Goal: Task Accomplishment & Management: Complete application form

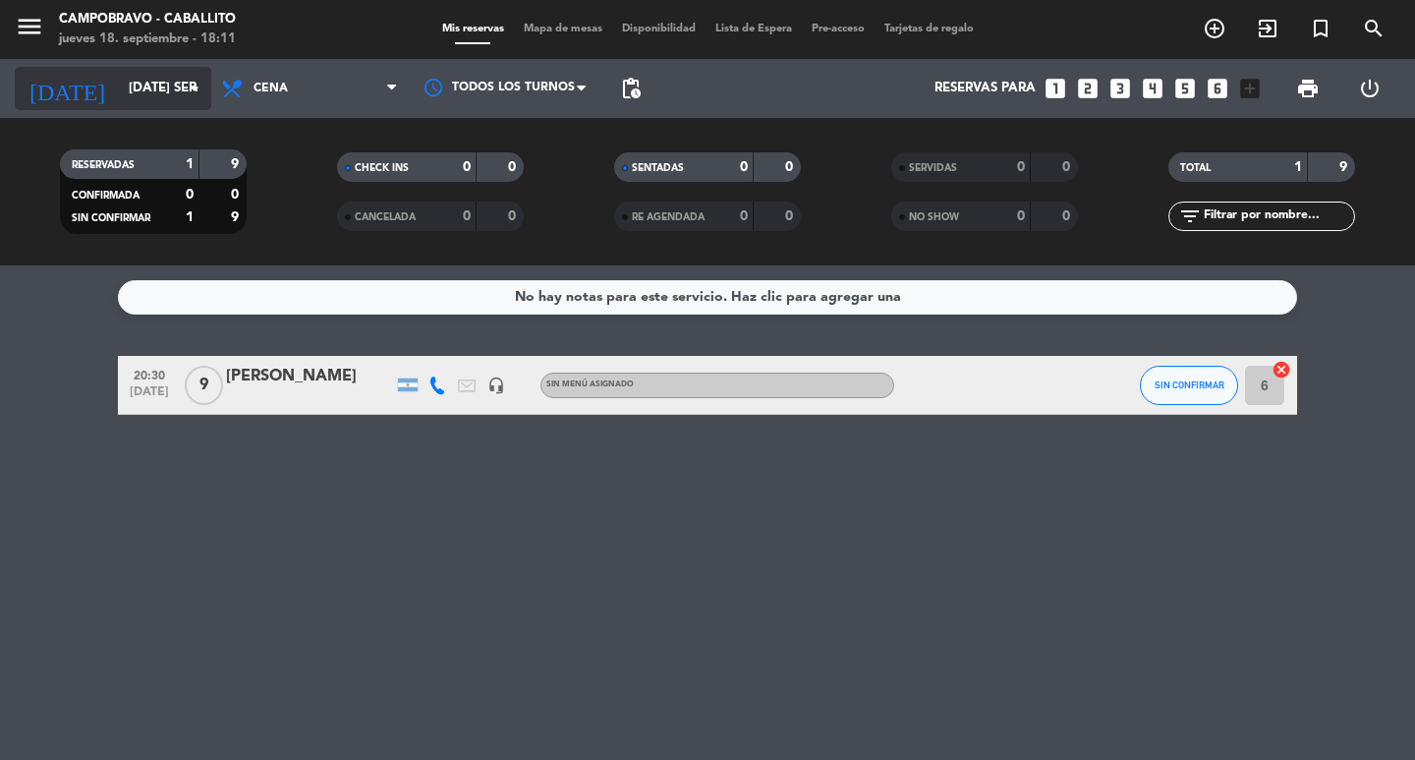
click at [177, 90] on input "[DATE] sep." at bounding box center [205, 88] width 173 height 35
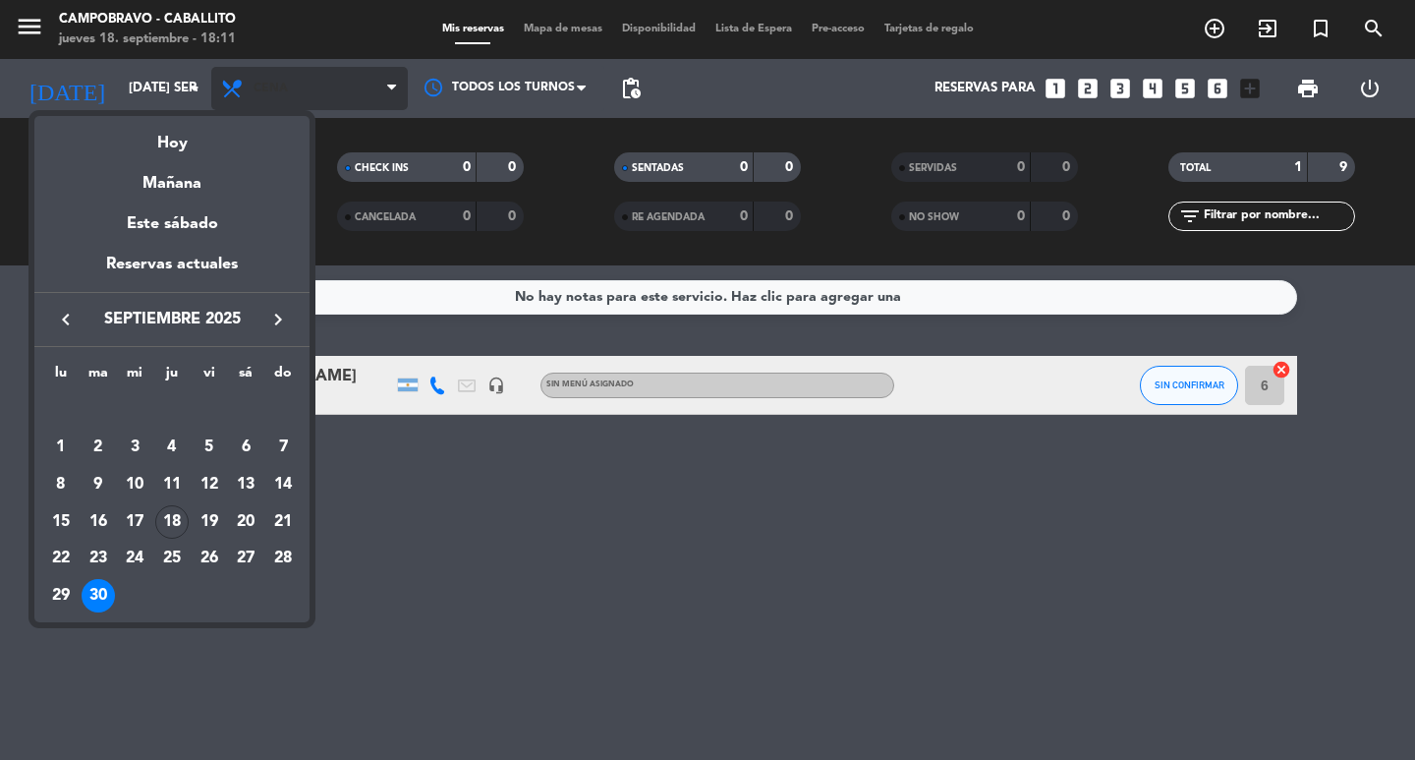
drag, startPoint x: 188, startPoint y: 136, endPoint x: 261, endPoint y: 107, distance: 79.0
click at [191, 136] on div "Hoy" at bounding box center [171, 136] width 275 height 40
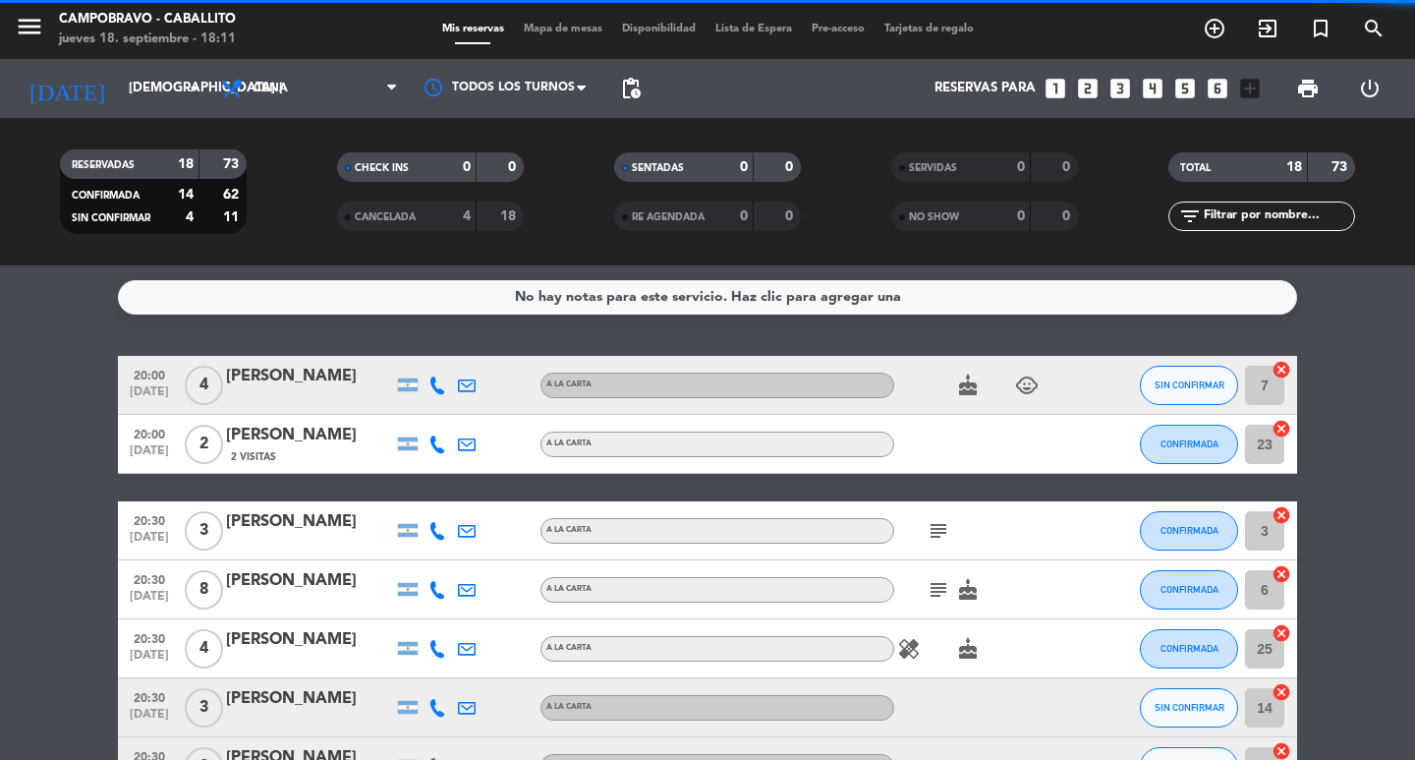
click at [277, 90] on span "Cena" at bounding box center [271, 89] width 34 height 14
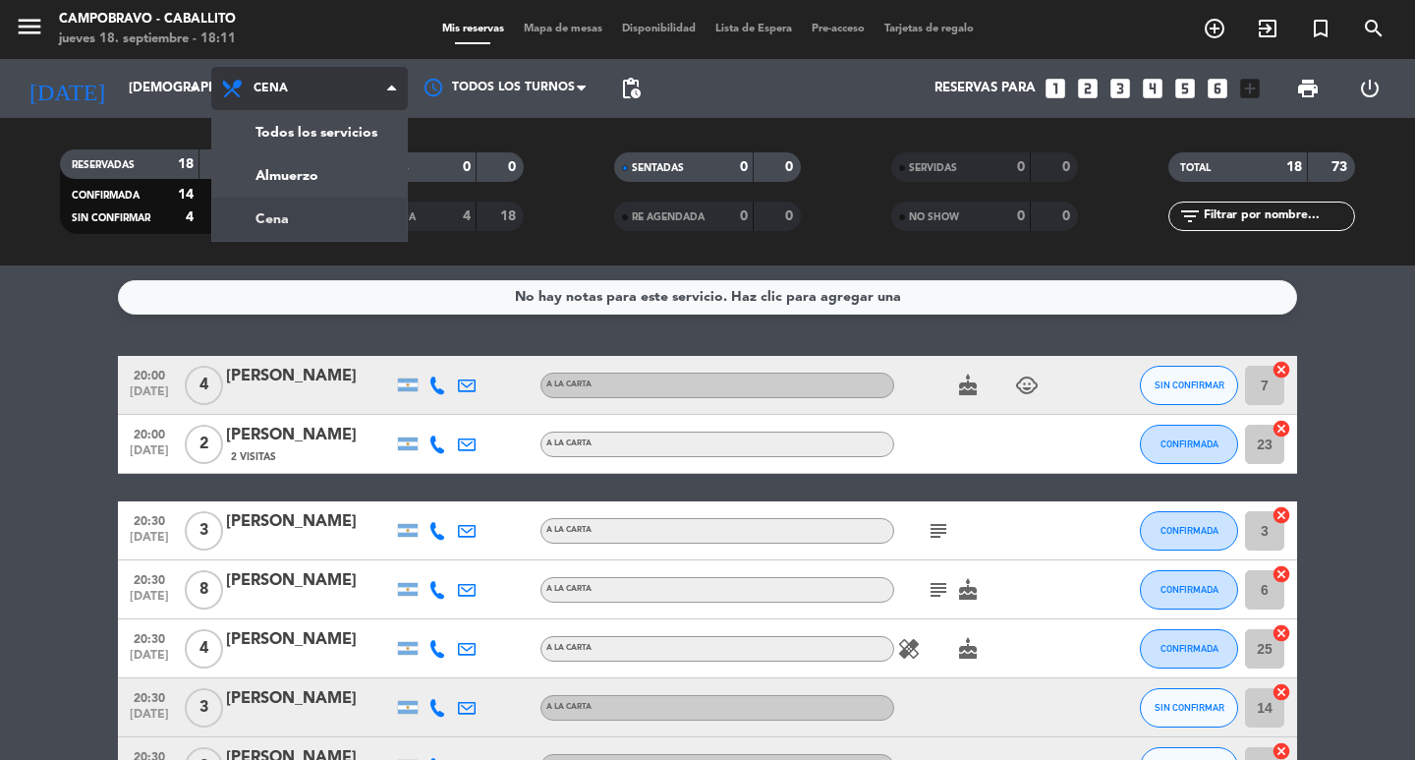
click at [290, 211] on div "menu Campobravo - caballito jueves 18. septiembre - 18:11 Mis reservas Mapa de …" at bounding box center [707, 132] width 1415 height 265
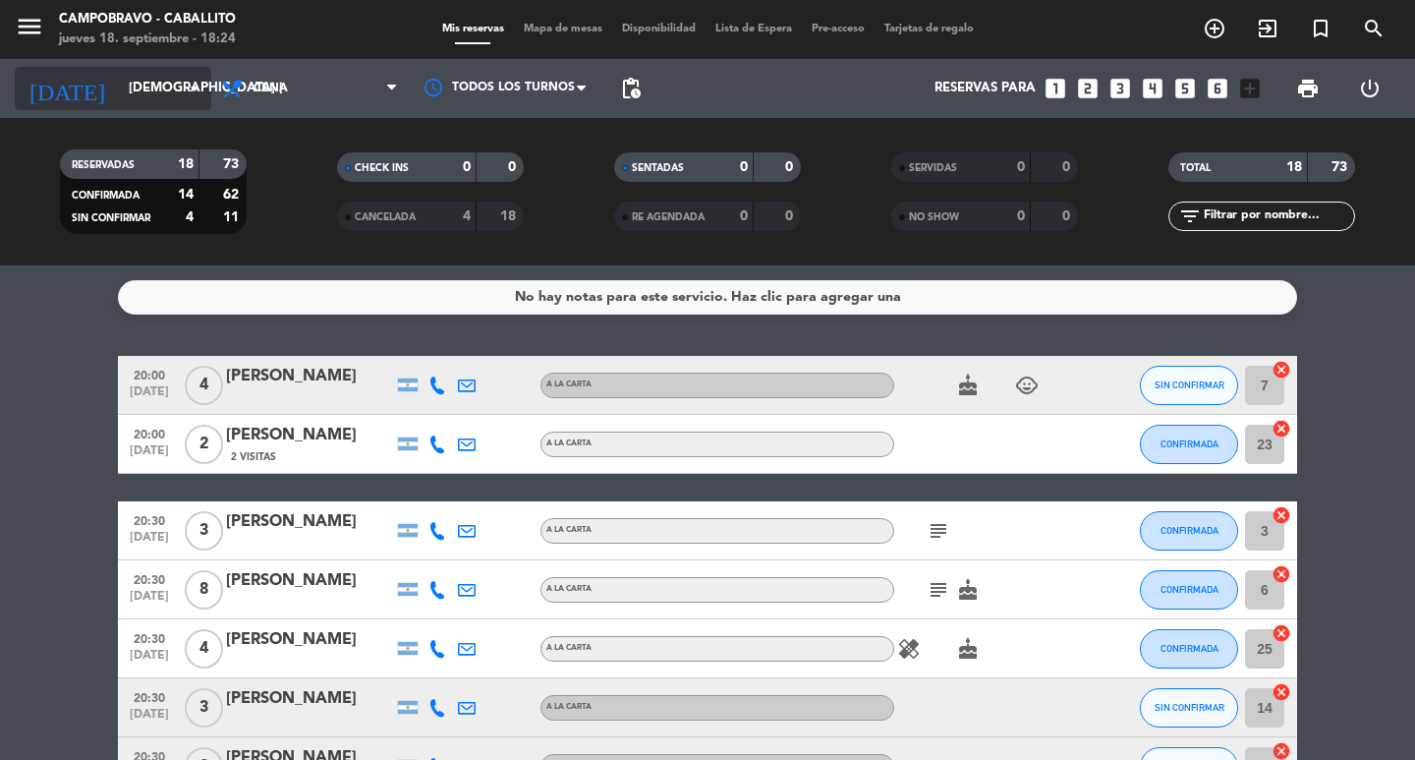
click at [138, 85] on input "[DEMOGRAPHIC_DATA] [DATE]" at bounding box center [205, 88] width 173 height 35
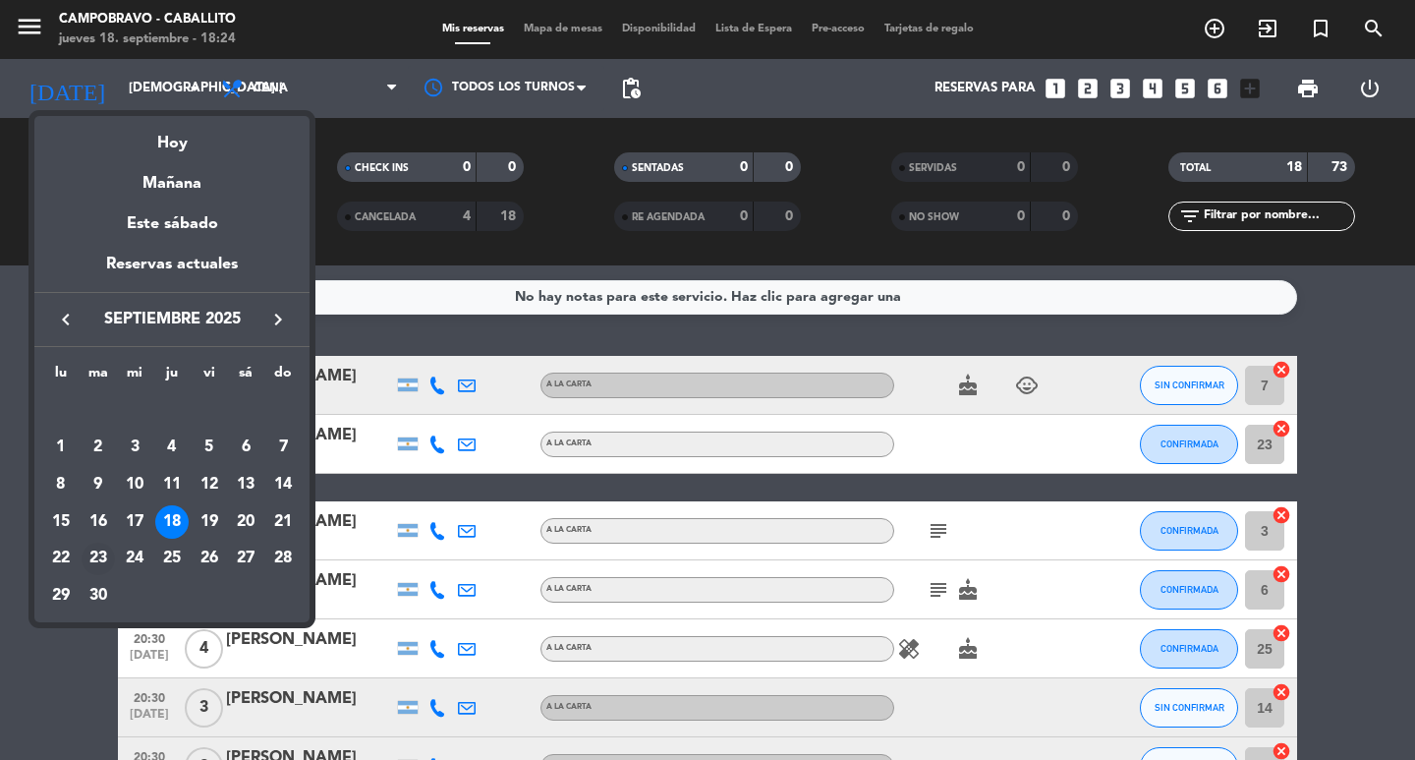
click at [105, 555] on div "23" at bounding box center [98, 558] width 33 height 33
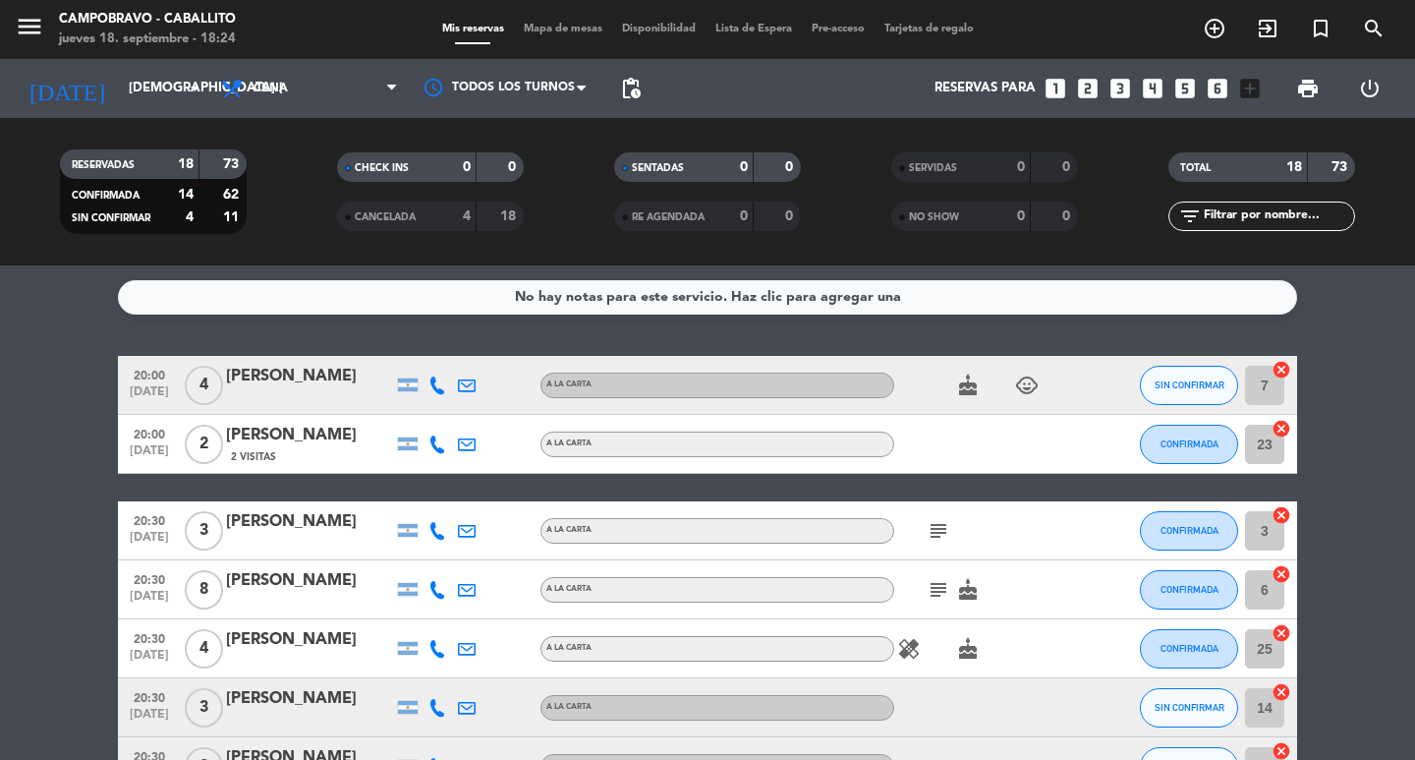
type input "[DATE] sep."
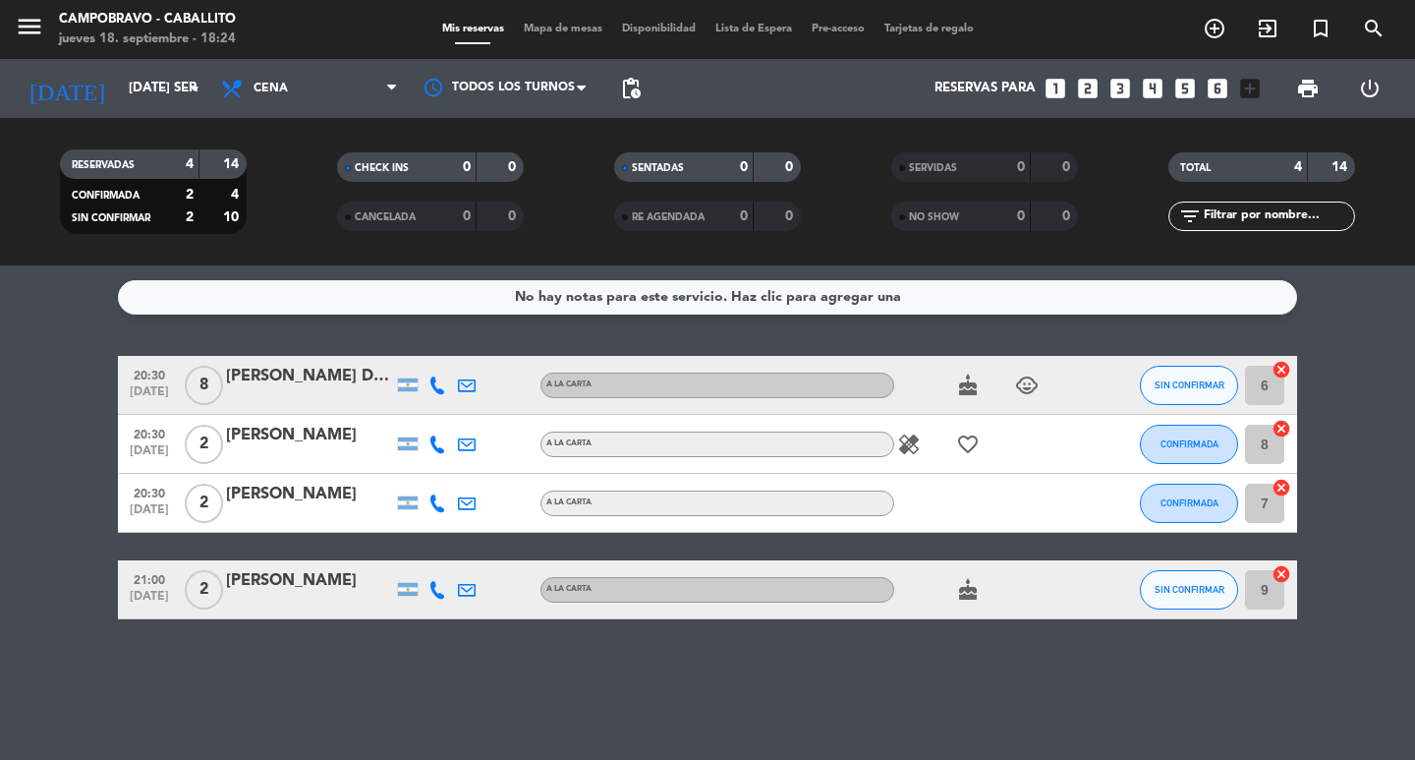
click at [1122, 85] on icon "looks_3" at bounding box center [1121, 89] width 26 height 26
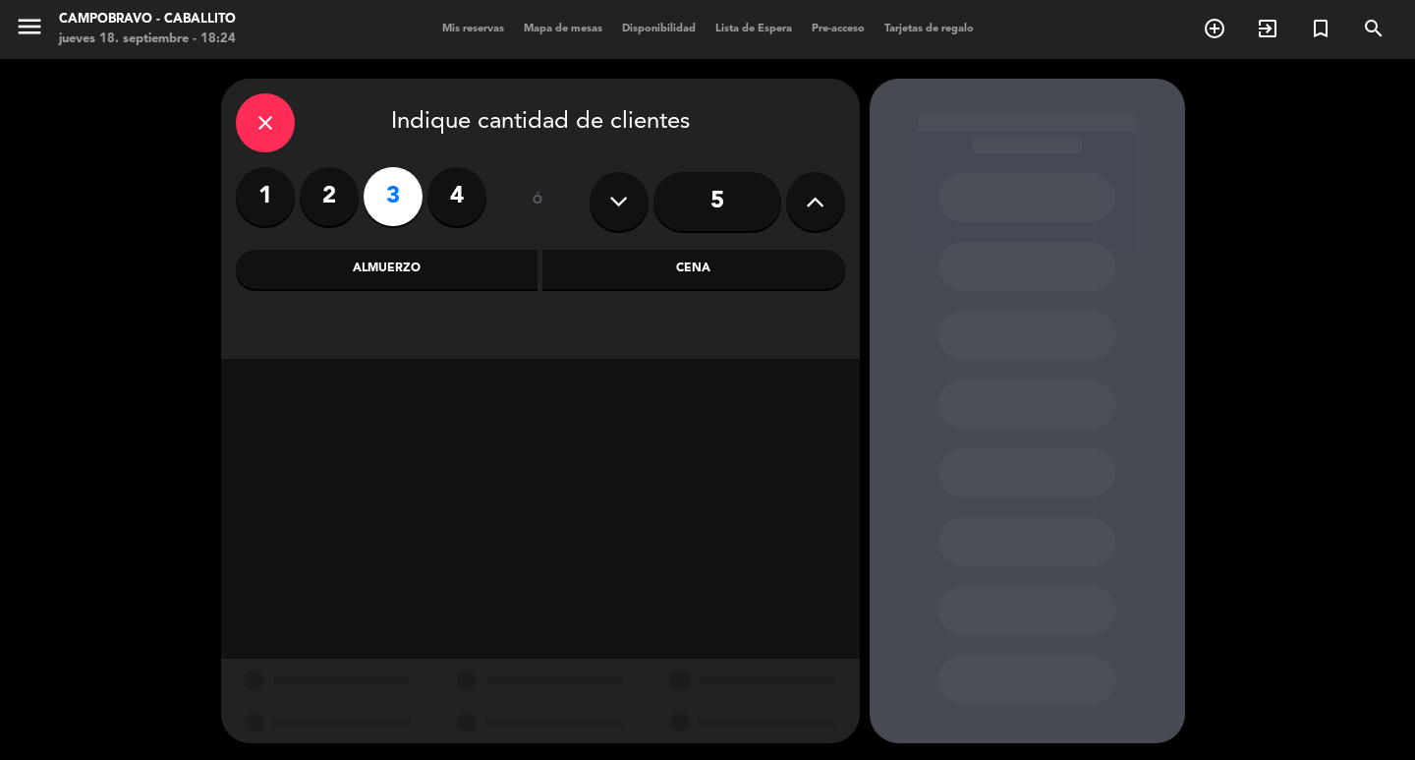
click at [618, 273] on div "Cena" at bounding box center [693, 269] width 303 height 39
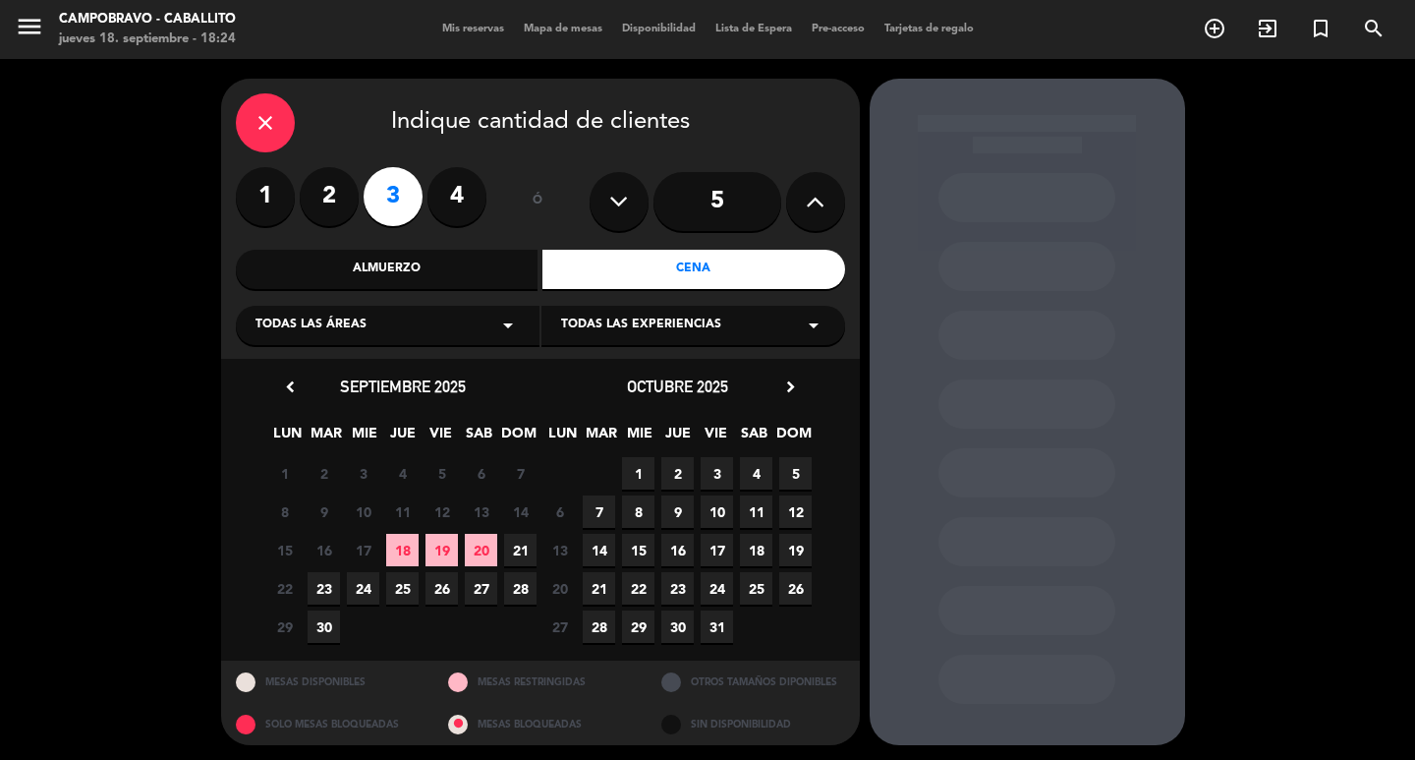
click at [325, 584] on span "23" at bounding box center [324, 588] width 32 height 32
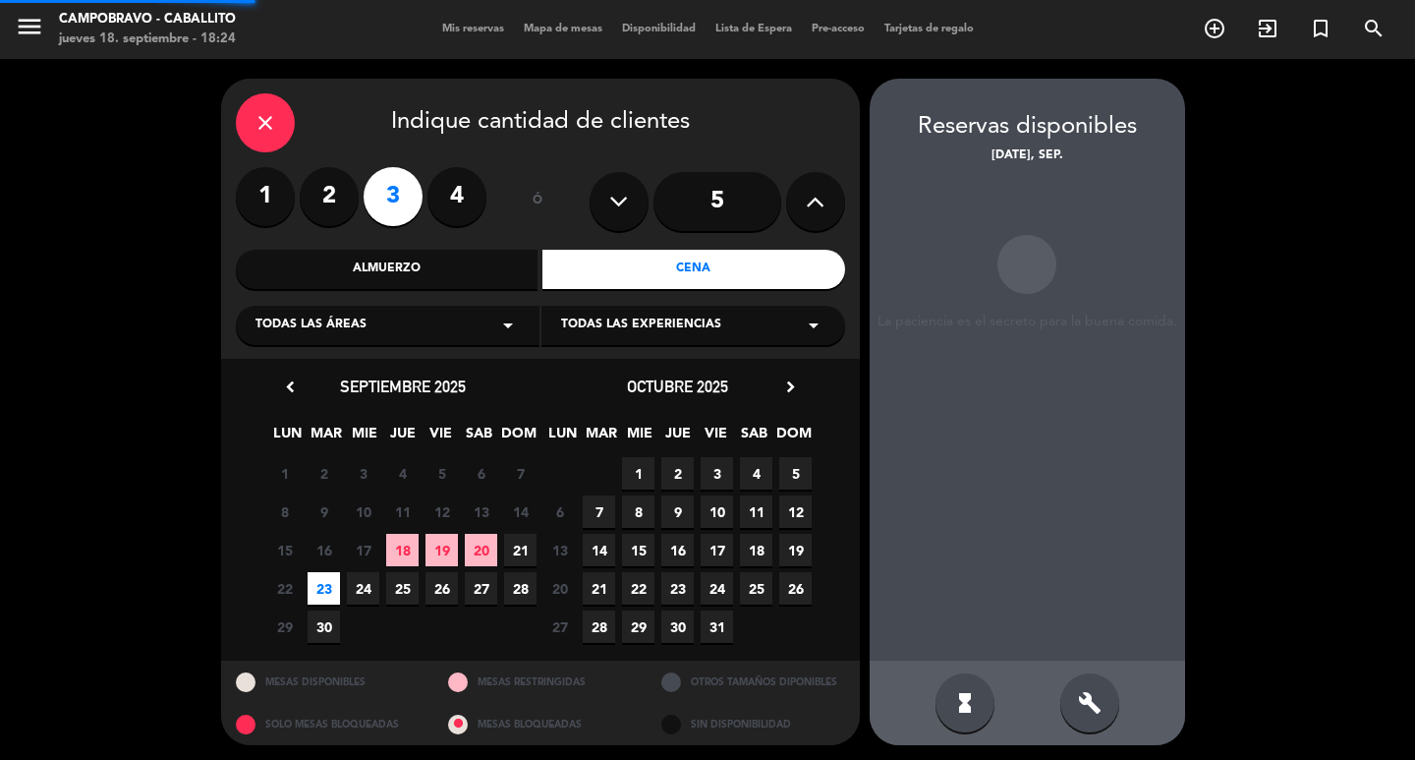
scroll to position [4, 0]
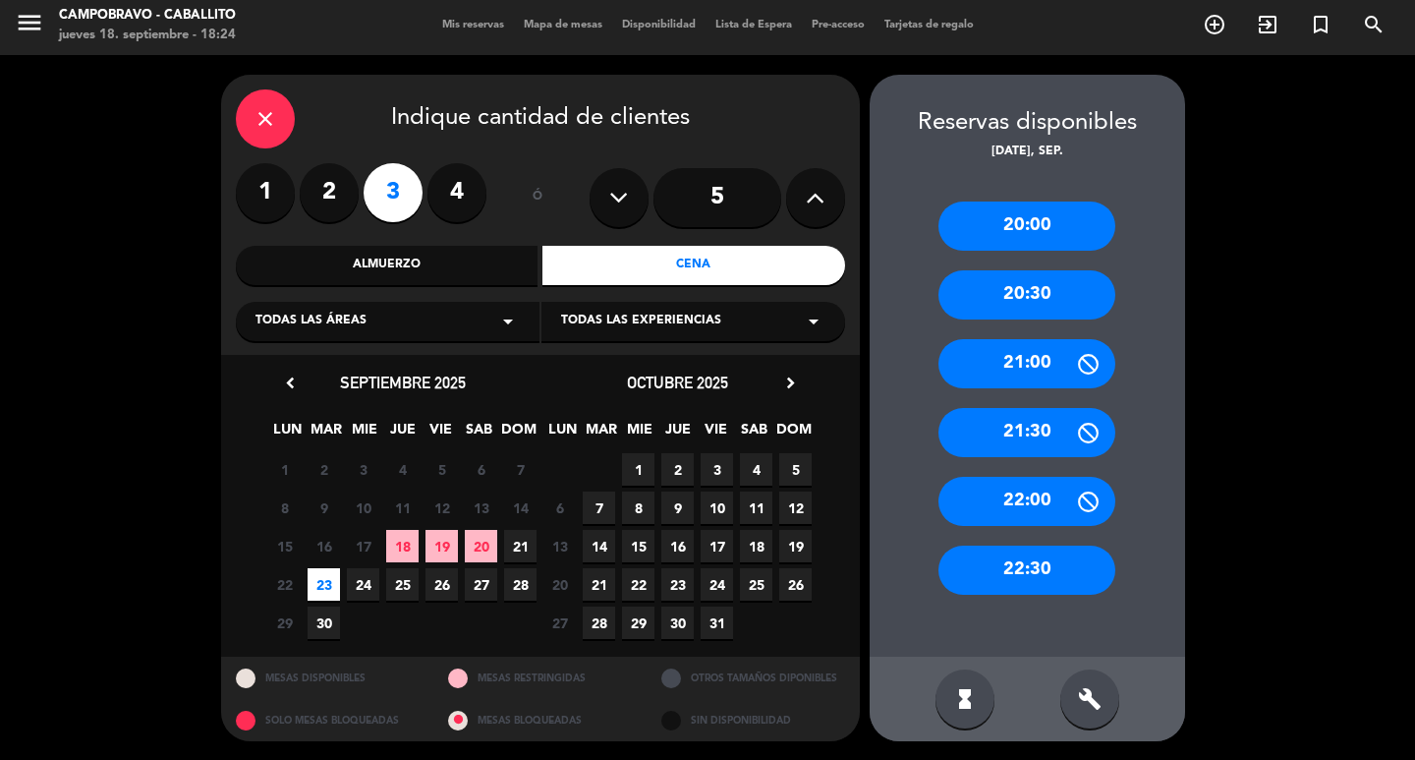
click at [1037, 300] on div "20:30" at bounding box center [1027, 294] width 177 height 49
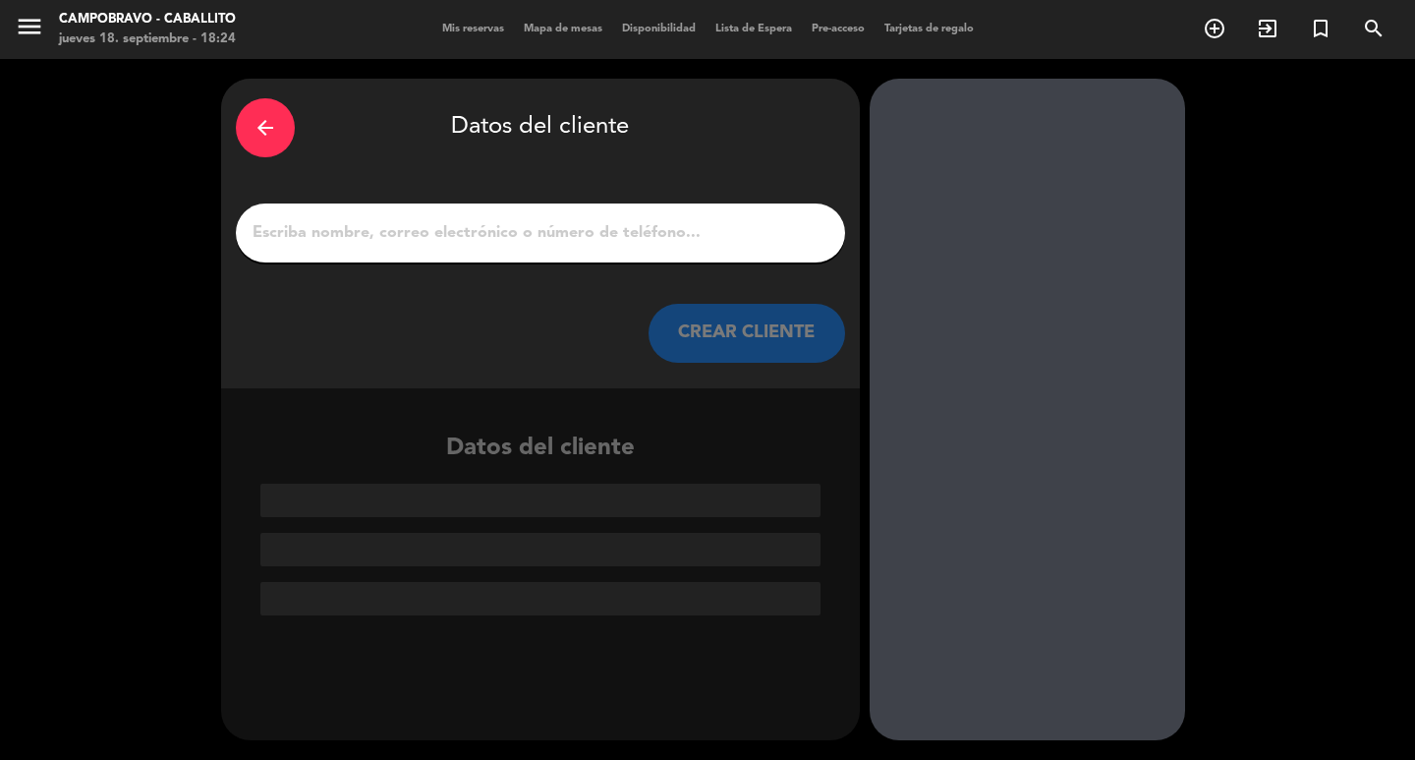
scroll to position [0, 0]
click at [371, 236] on input "1" at bounding box center [541, 233] width 580 height 28
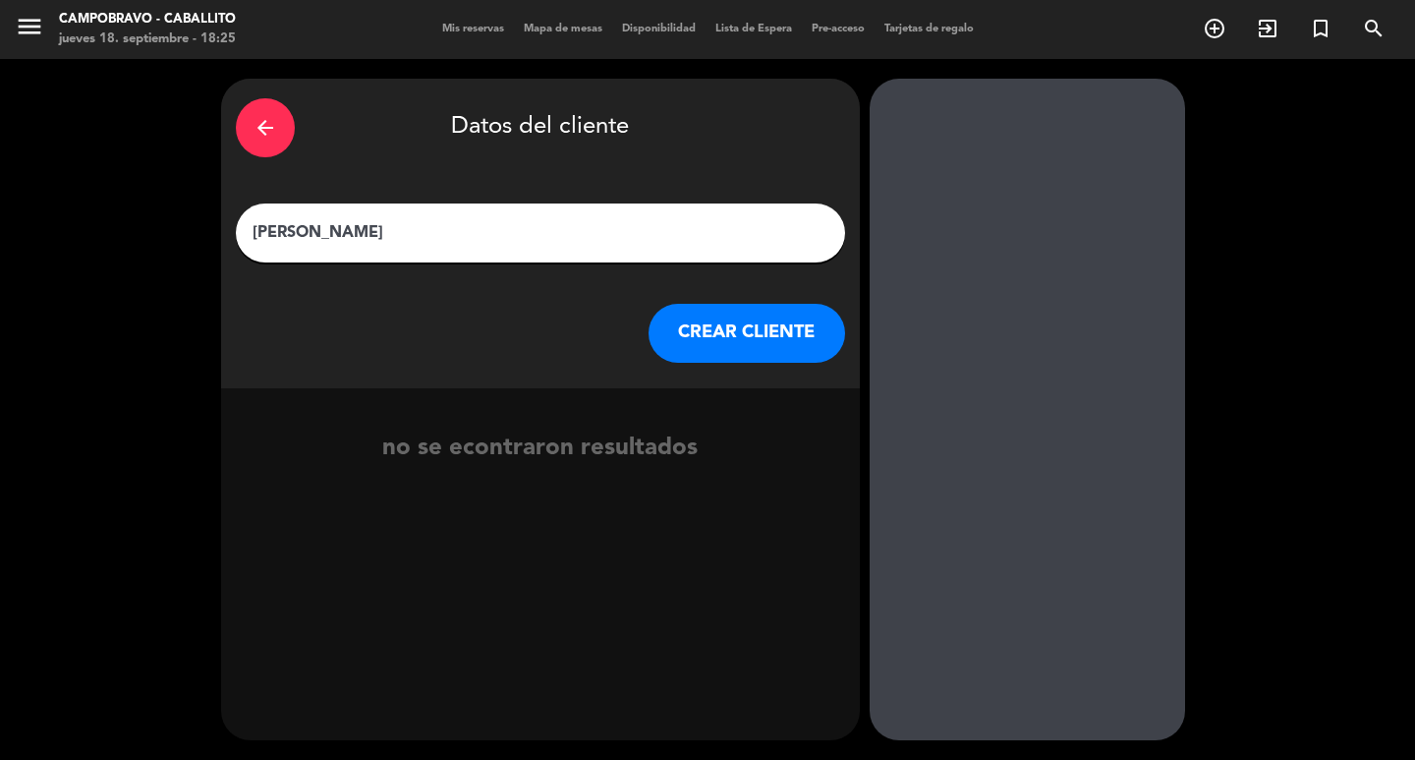
type input "[PERSON_NAME]"
click at [663, 328] on button "CREAR CLIENTE" at bounding box center [747, 333] width 197 height 59
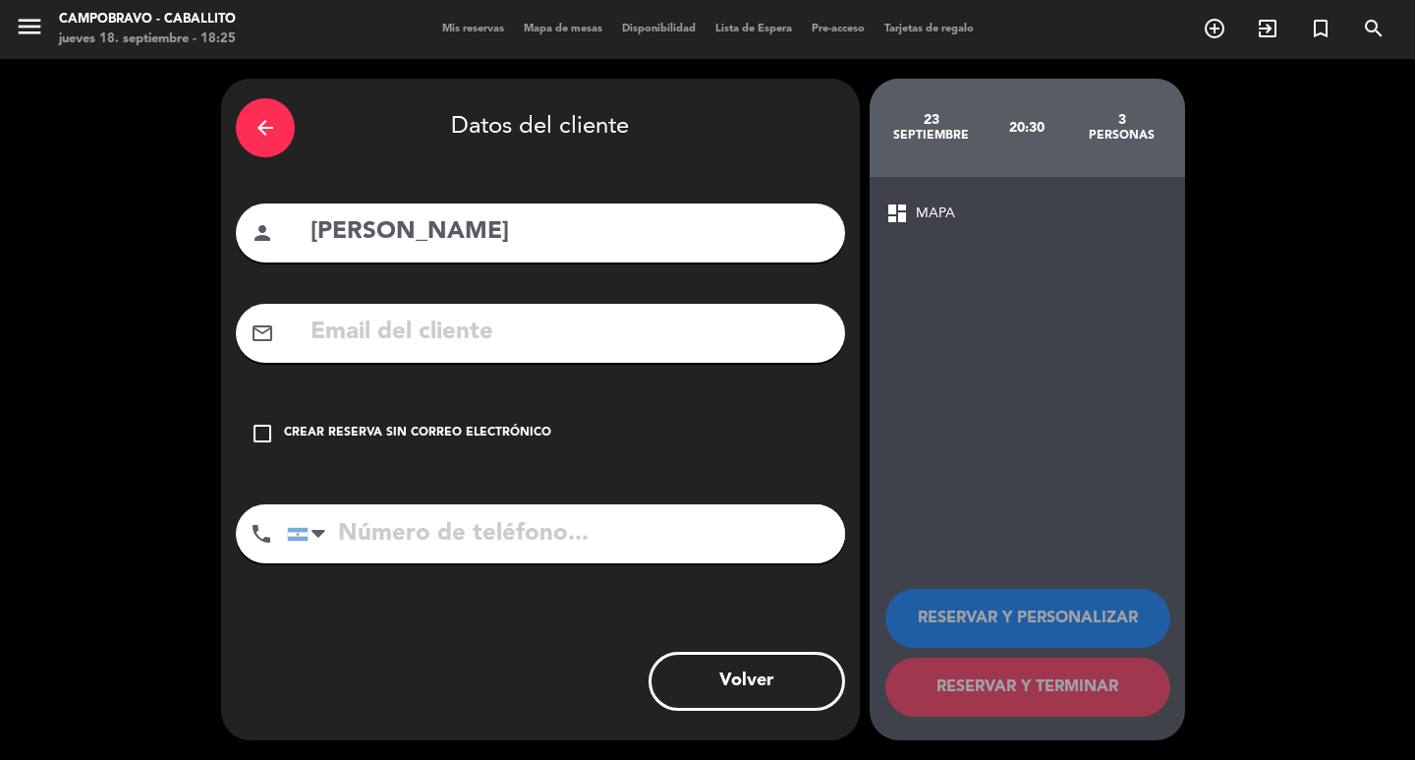
click at [551, 543] on input "tel" at bounding box center [566, 533] width 558 height 59
type input "1131893310"
click at [433, 436] on div "Crear reserva sin correo electrónico" at bounding box center [417, 434] width 267 height 20
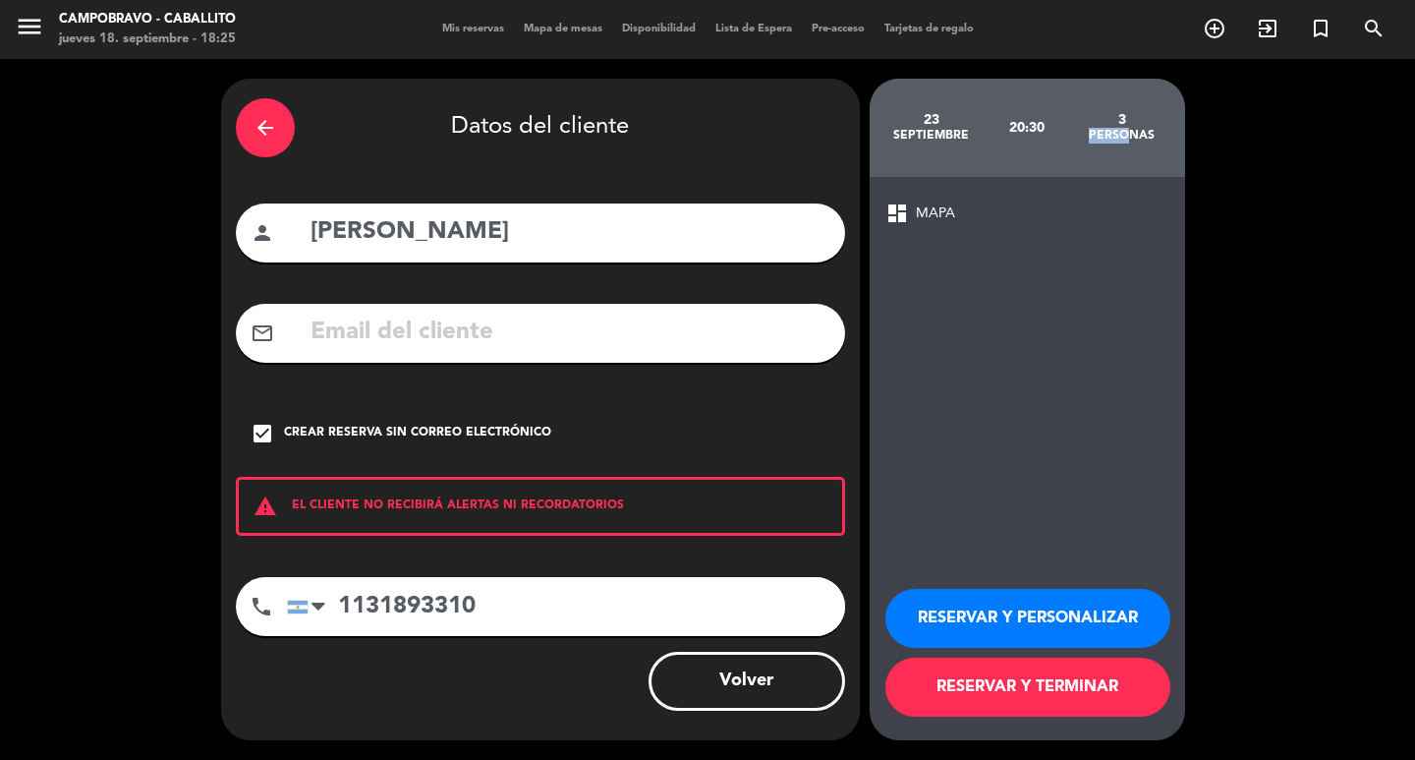
drag, startPoint x: 1108, startPoint y: 113, endPoint x: 1123, endPoint y: 128, distance: 21.6
click at [1123, 128] on div "3 personas" at bounding box center [1121, 127] width 95 height 69
click at [1118, 123] on div "3" at bounding box center [1121, 120] width 95 height 16
click at [1011, 598] on button "RESERVAR Y PERSONALIZAR" at bounding box center [1027, 618] width 285 height 59
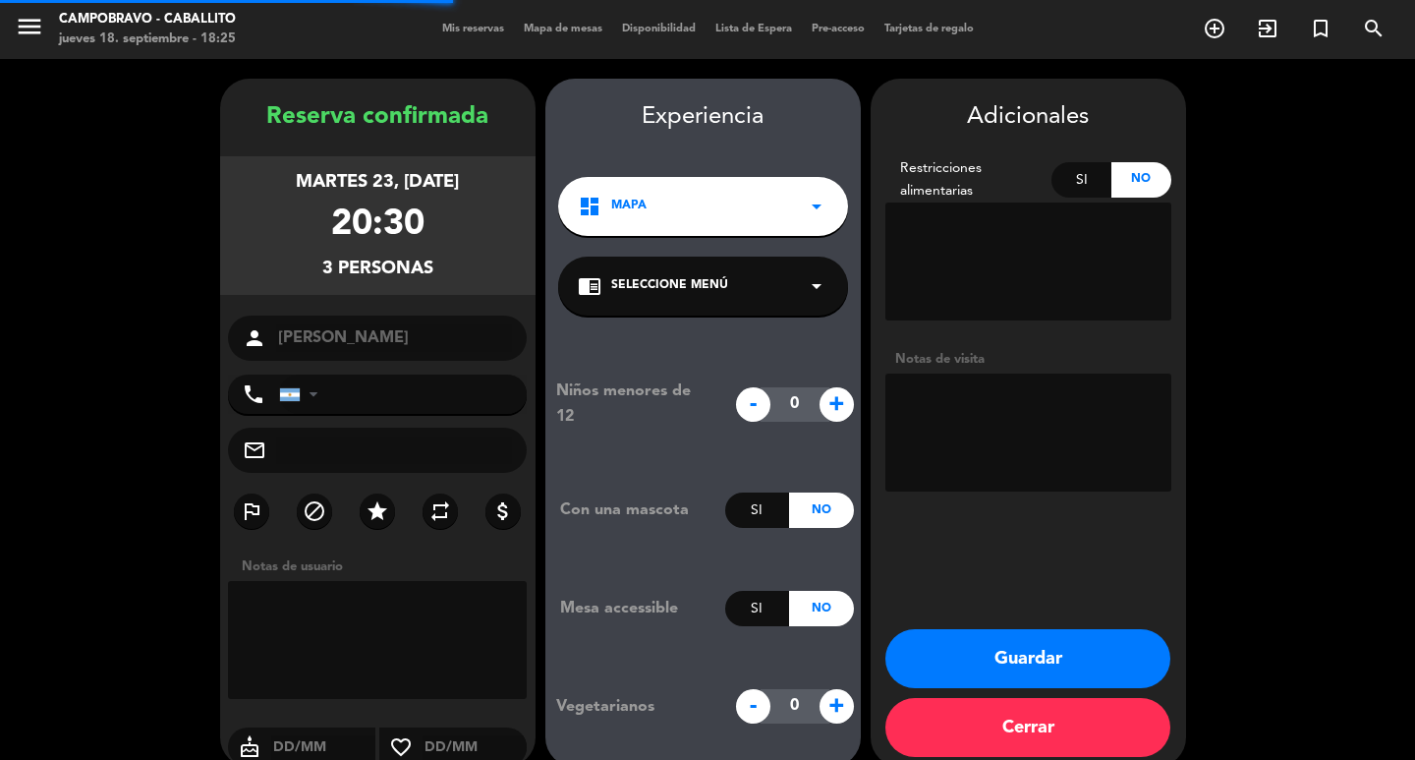
type input "[PHONE_NUMBER]"
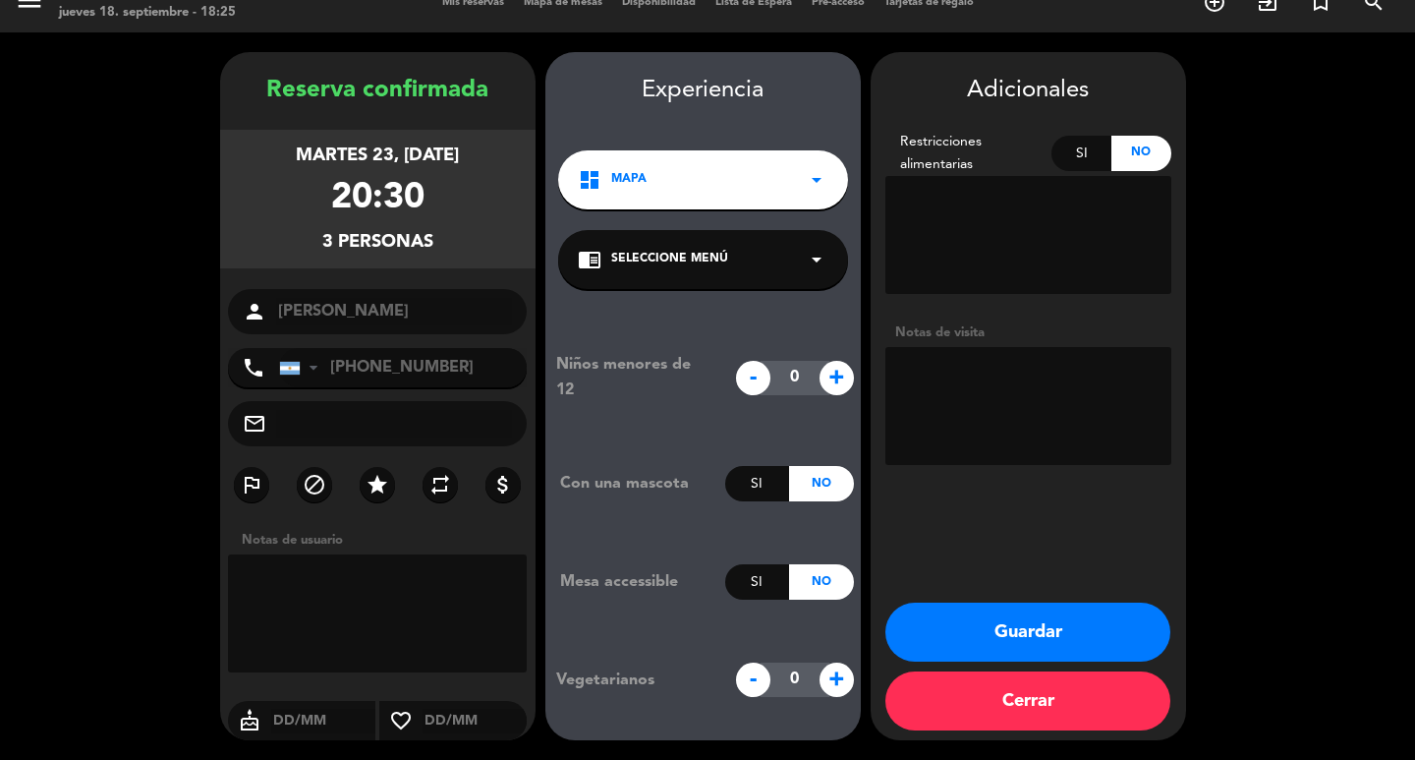
click at [1091, 232] on textarea at bounding box center [1028, 235] width 286 height 118
click at [1093, 373] on textarea at bounding box center [1028, 406] width 286 height 118
type textarea "p"
type textarea "Planta baja a lado de la ventana"
click at [1041, 628] on button "Guardar" at bounding box center [1027, 631] width 285 height 59
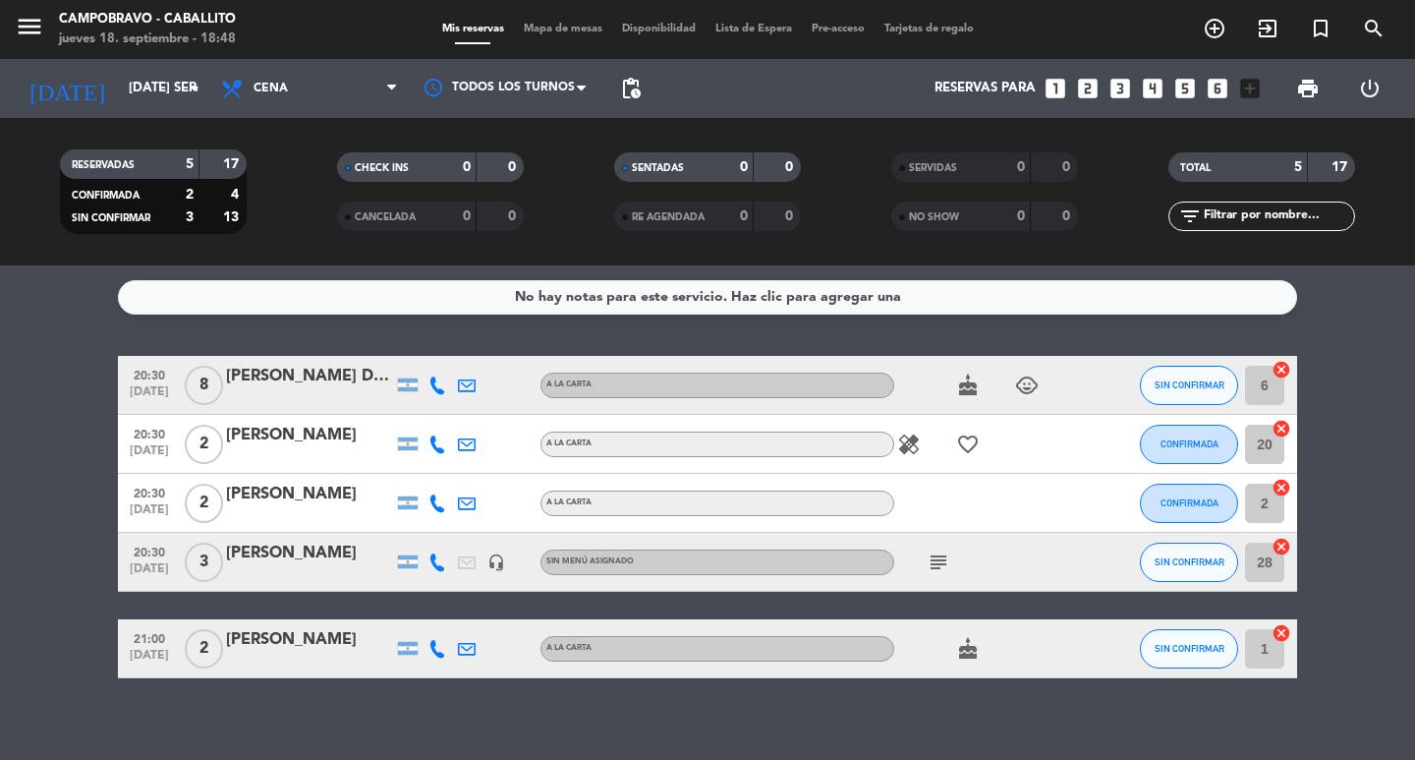
click at [1414, 759] on html "close × Campobravo - caballito × chrome_reader_mode Listado de Reservas account…" at bounding box center [707, 380] width 1415 height 760
click at [49, 378] on bookings-row "20:30 [DATE] 8 [PERSON_NAME] Domper A LA CARTA cake child_care SIN CONFIRMAR 6 …" at bounding box center [707, 517] width 1415 height 322
click at [119, 102] on input "[DATE] sep." at bounding box center [205, 88] width 173 height 35
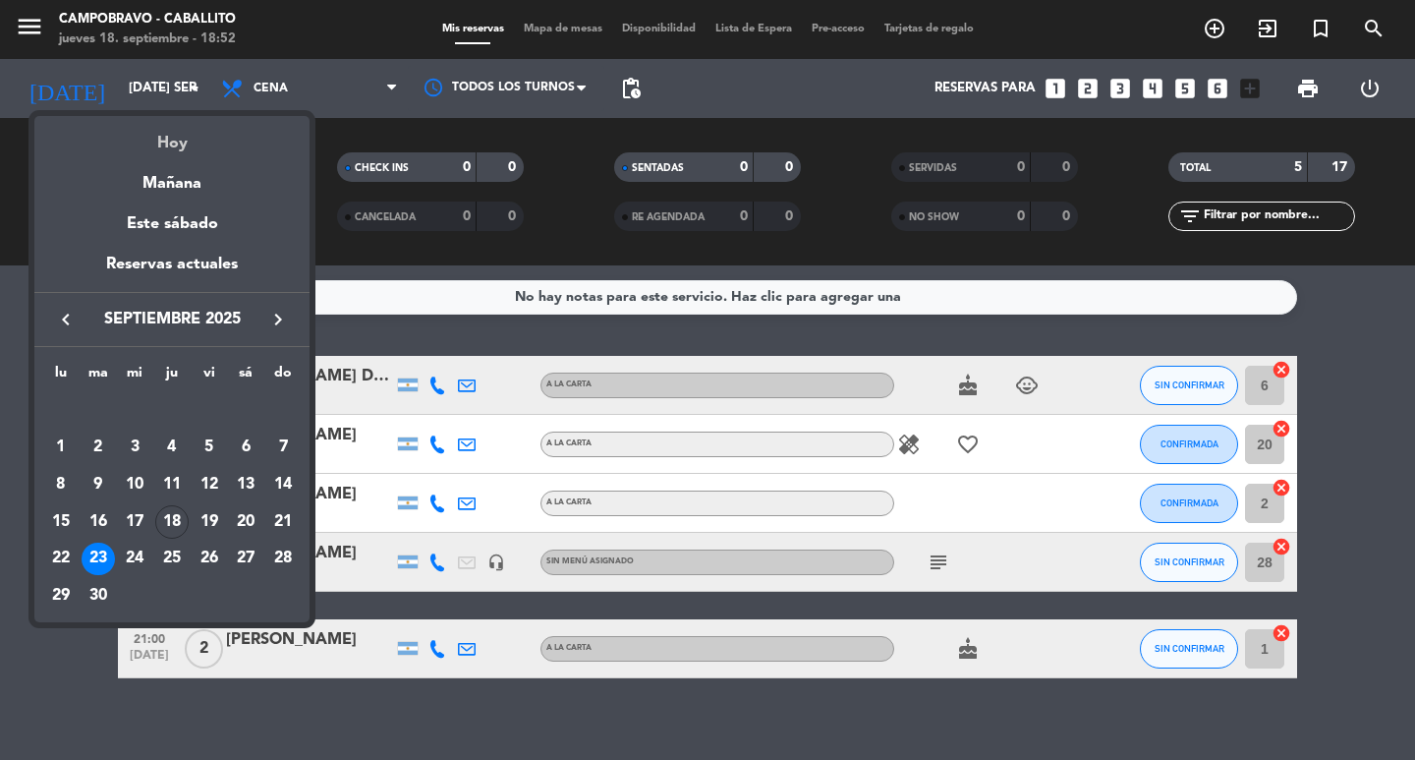
click at [170, 133] on div "Hoy" at bounding box center [171, 136] width 275 height 40
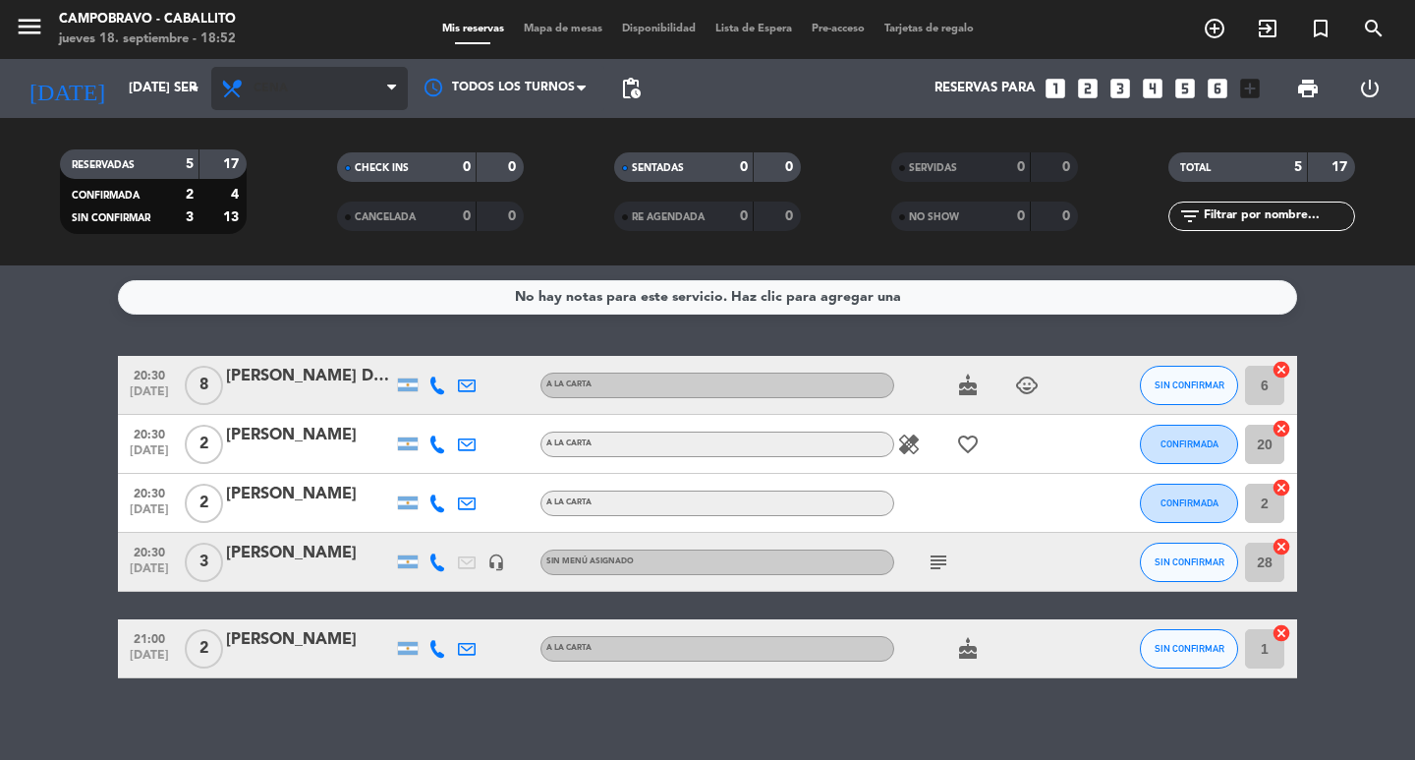
type input "[DEMOGRAPHIC_DATA] [DATE]"
click at [328, 56] on div "menu Campobravo - caballito jueves 18. septiembre - 18:52 Mis reservas Mapa de …" at bounding box center [707, 29] width 1415 height 59
click at [273, 79] on span "Cena" at bounding box center [309, 88] width 197 height 43
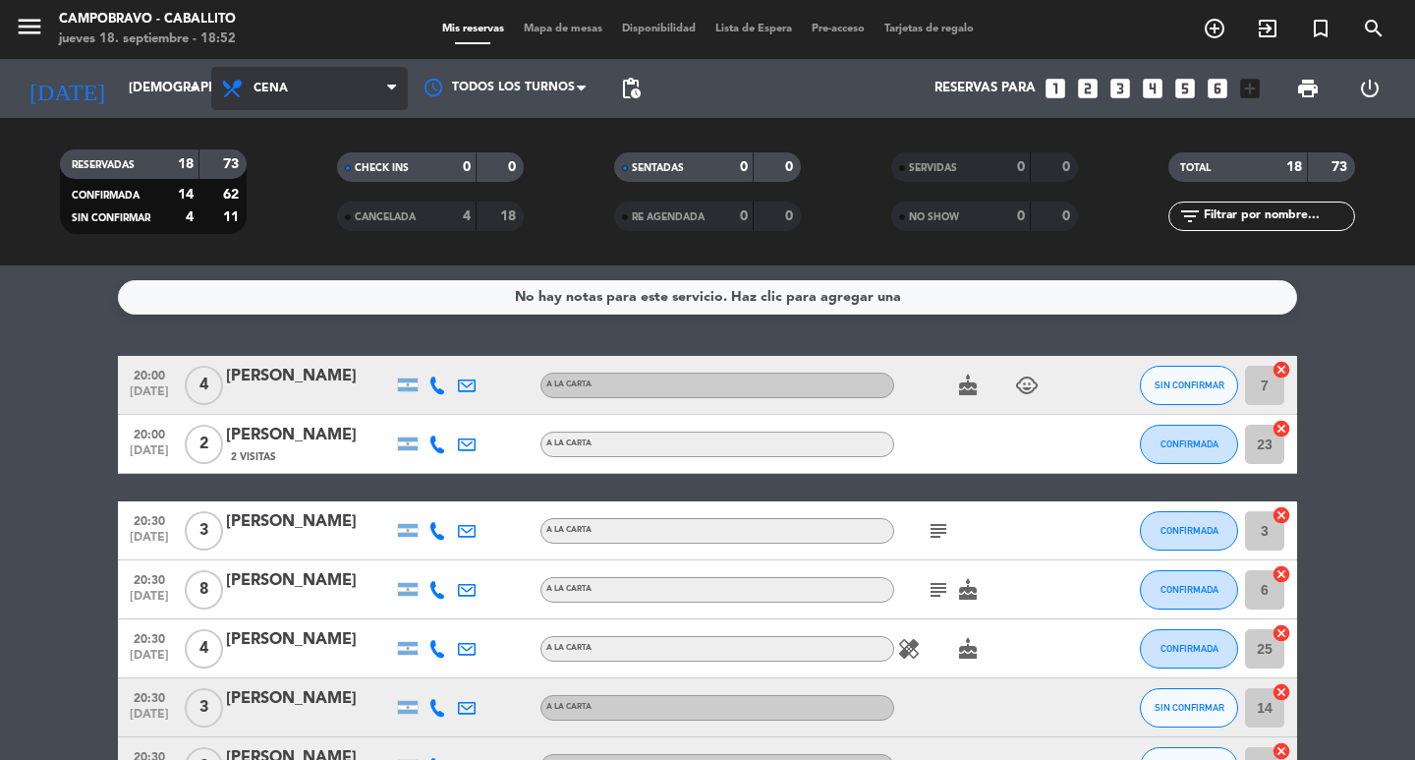
click at [309, 96] on span "Cena" at bounding box center [309, 88] width 197 height 43
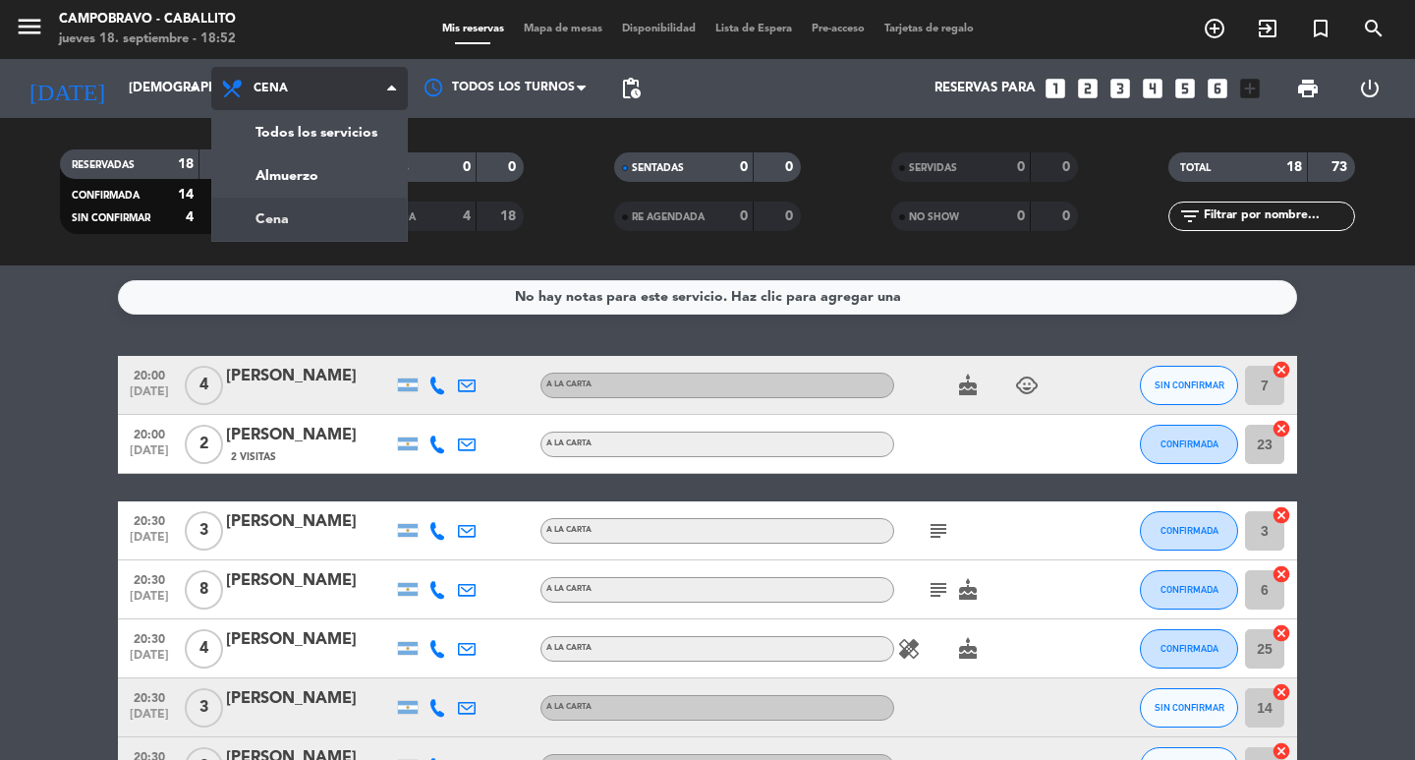
click at [313, 200] on div "menu Campobravo - caballito jueves 18. septiembre - 18:52 Mis reservas Mapa de …" at bounding box center [707, 132] width 1415 height 265
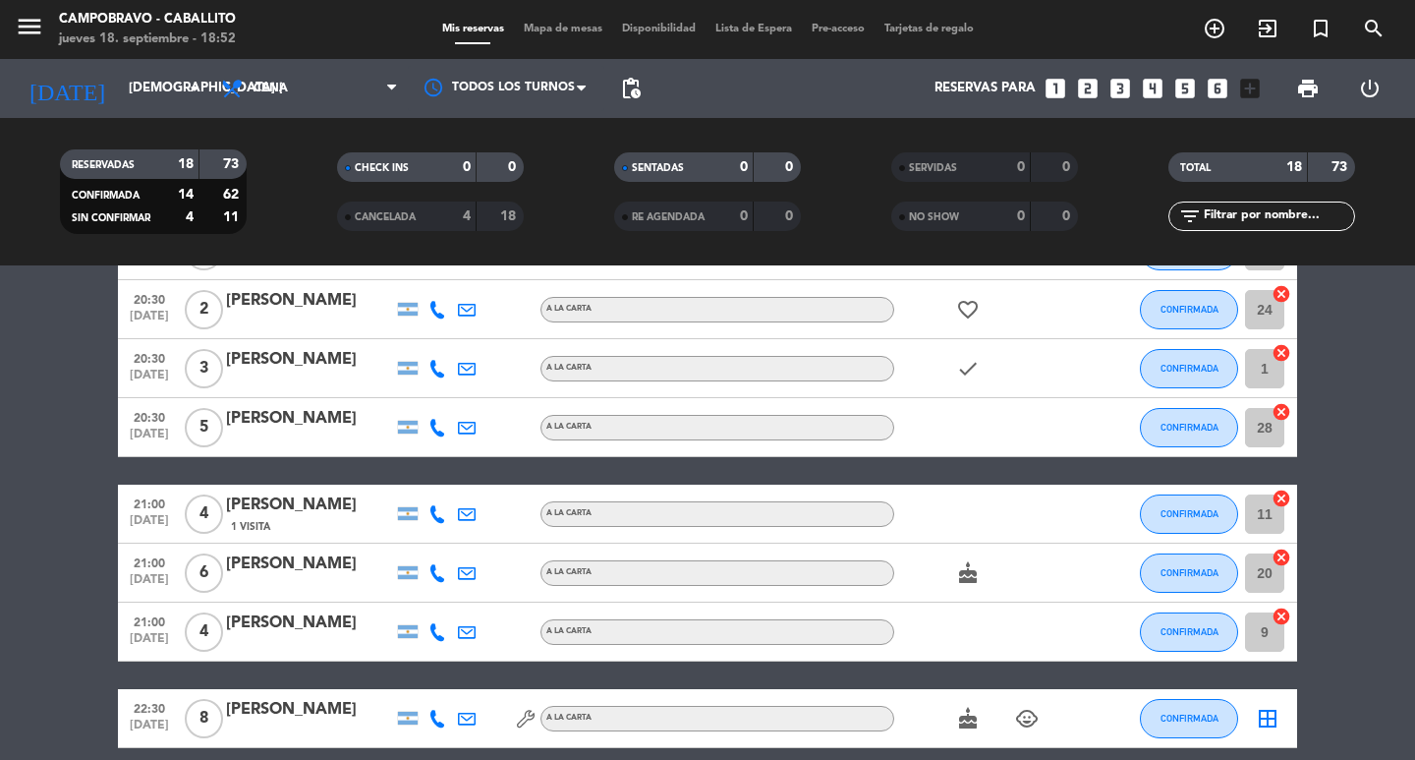
scroll to position [838, 0]
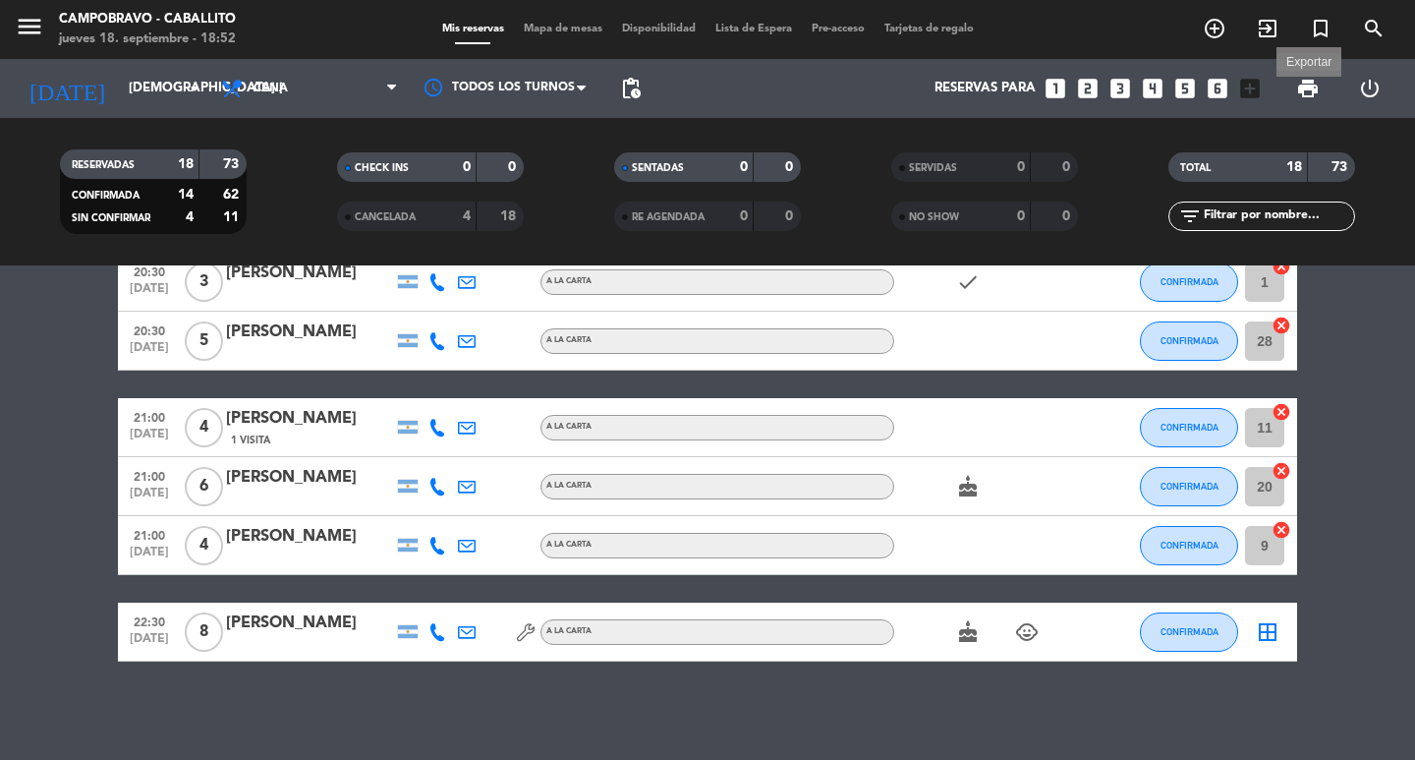
click at [1301, 80] on span "print" at bounding box center [1308, 89] width 24 height 24
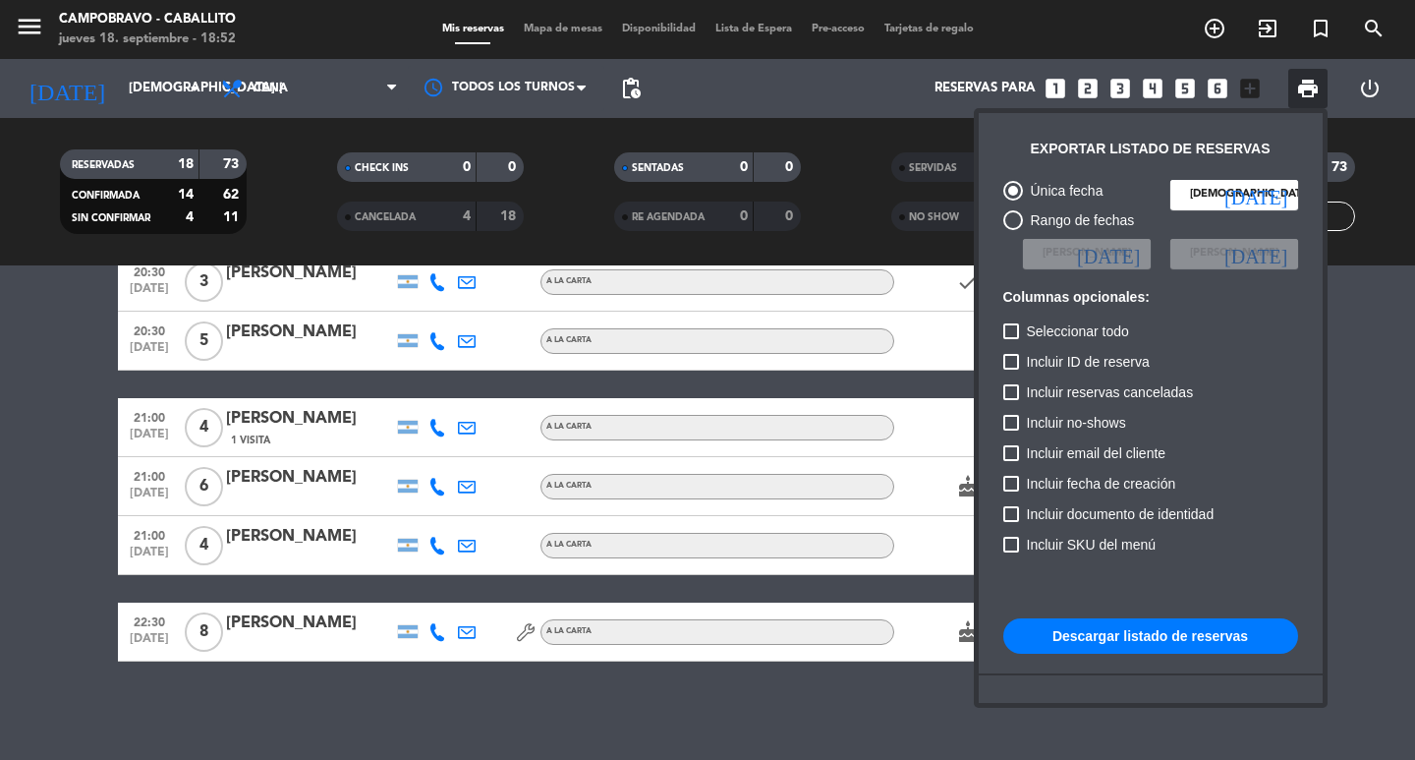
click at [1190, 635] on button "Descargar listado de reservas" at bounding box center [1150, 635] width 295 height 35
click at [1365, 367] on div at bounding box center [707, 380] width 1415 height 760
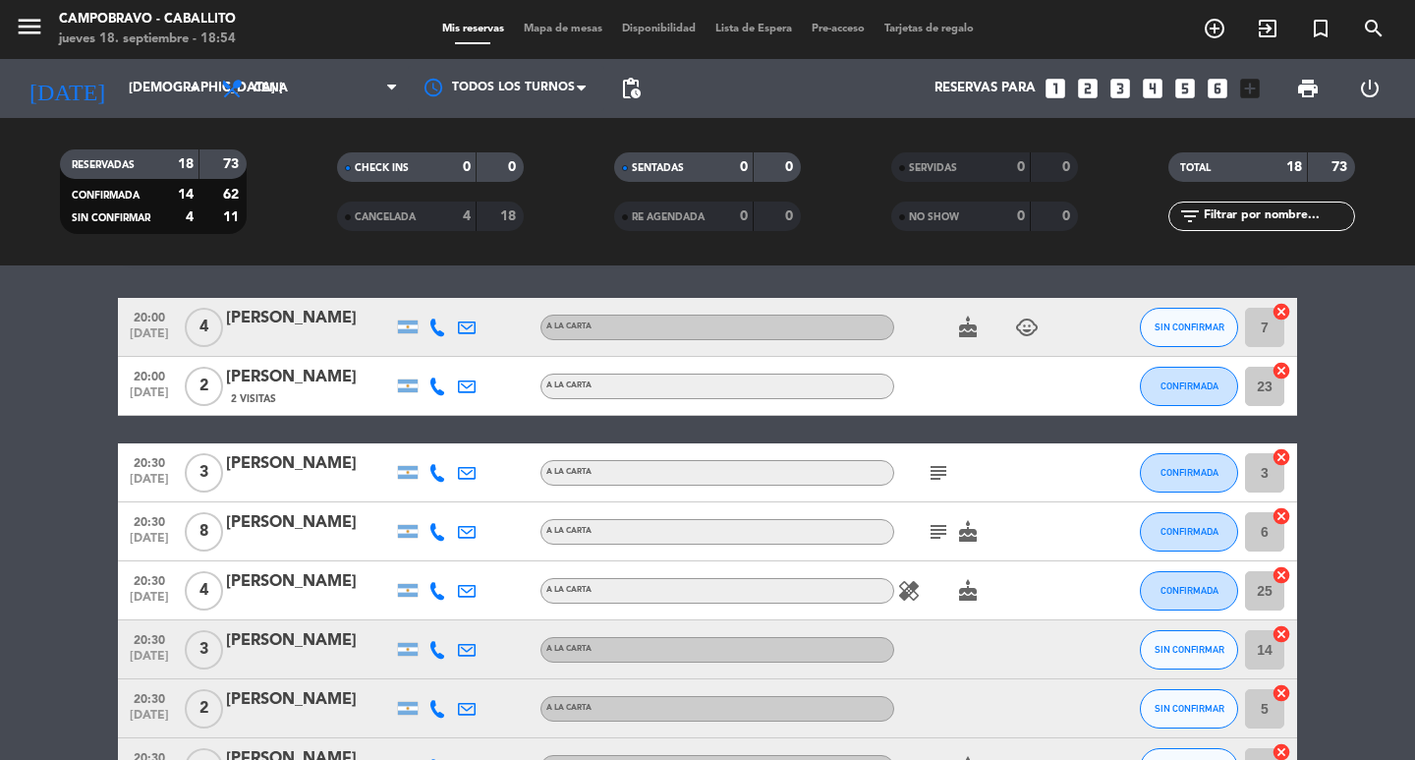
scroll to position [0, 0]
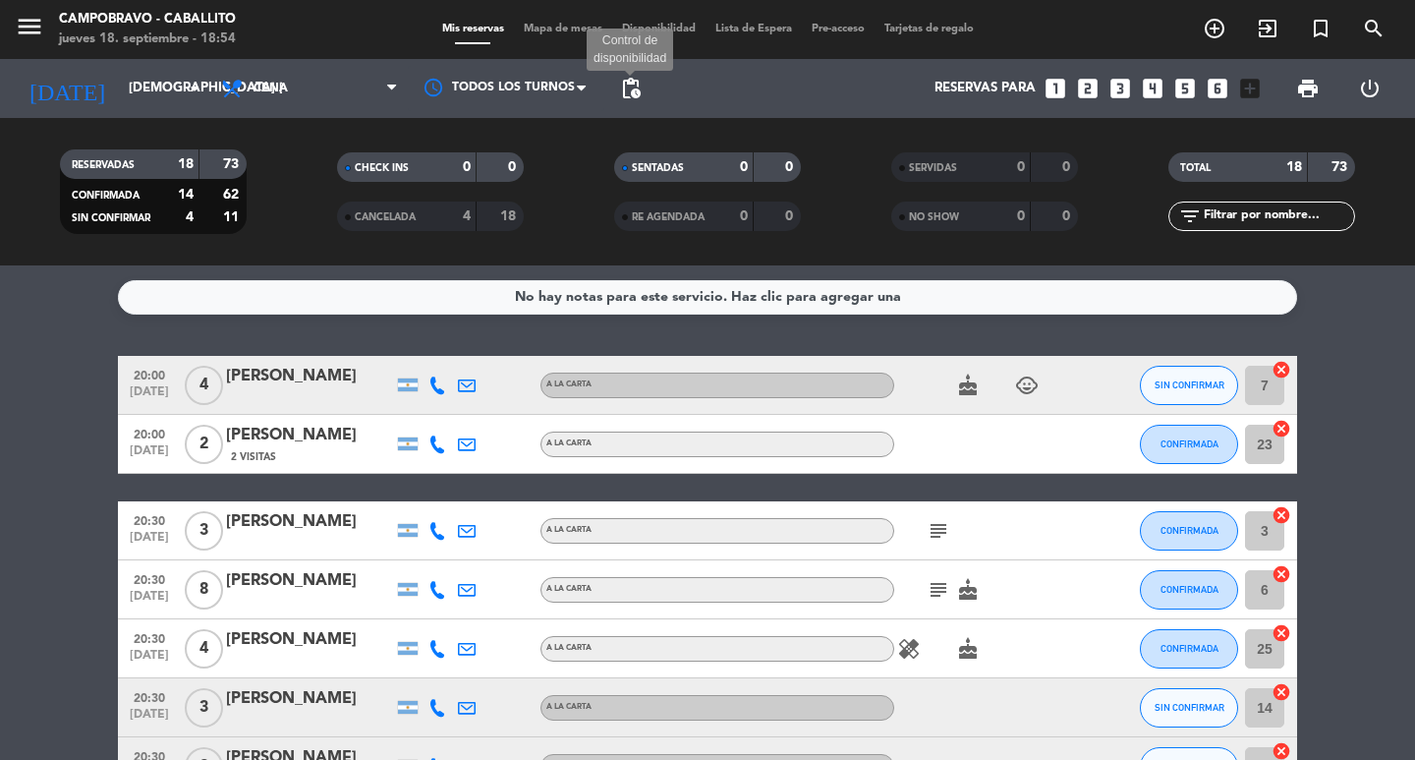
click at [628, 96] on span "pending_actions" at bounding box center [631, 89] width 24 height 24
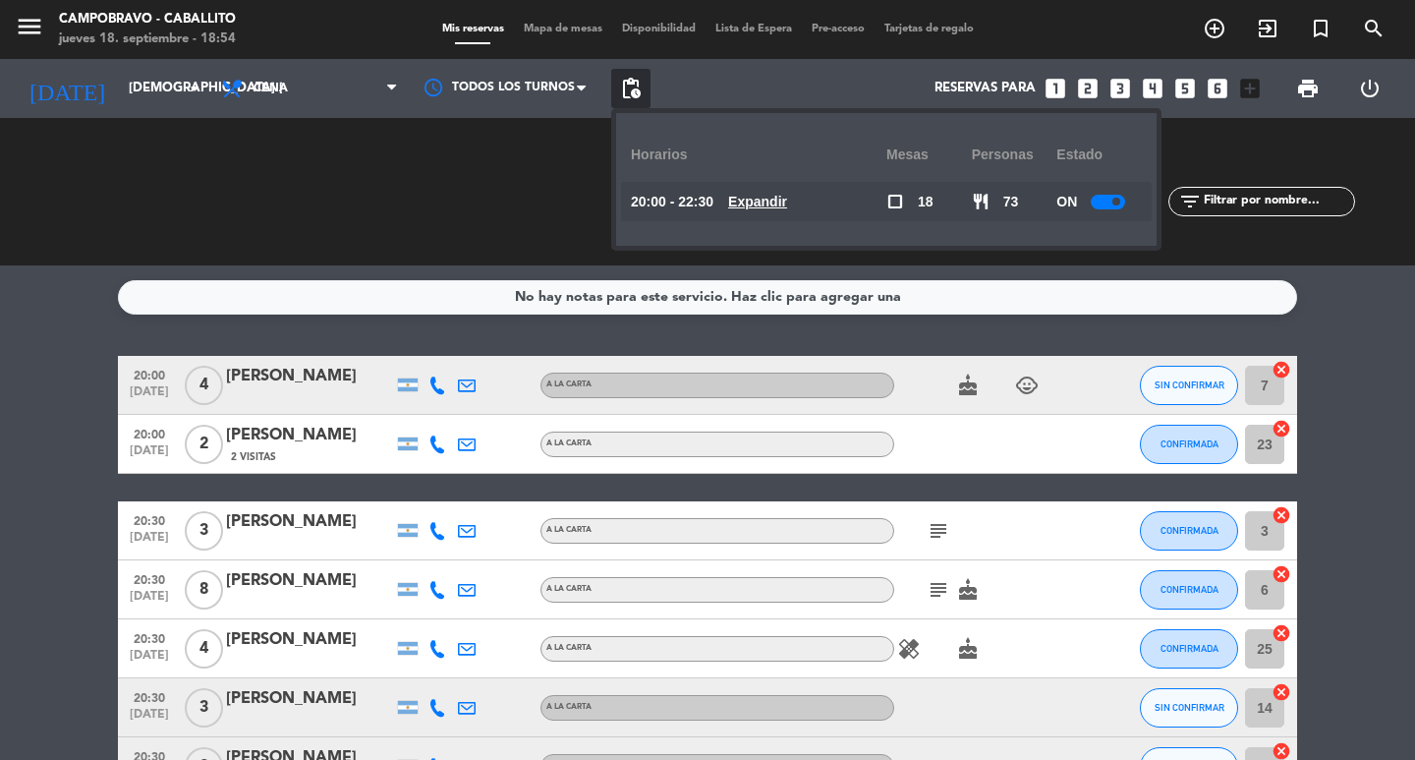
click at [1111, 204] on div at bounding box center [1108, 202] width 34 height 15
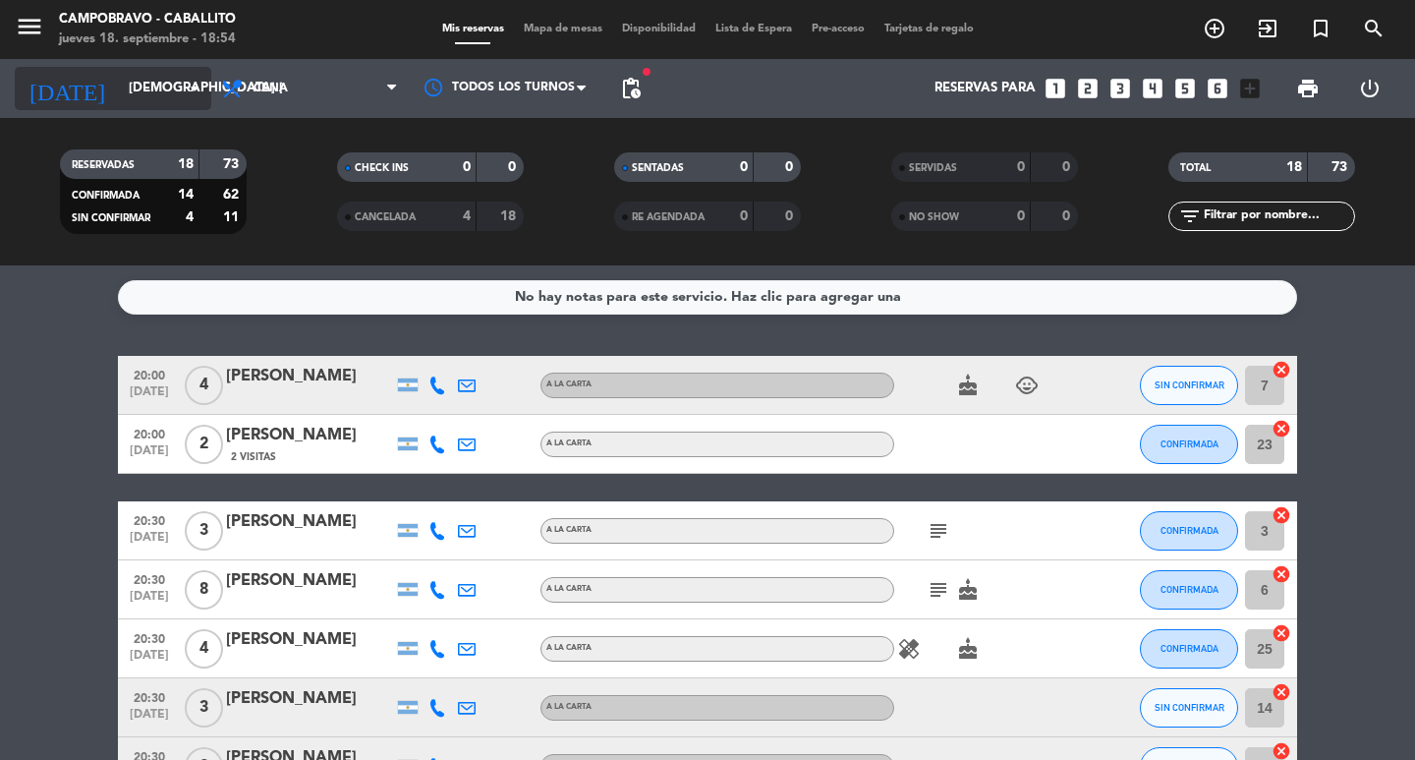
click at [119, 86] on input "[DEMOGRAPHIC_DATA] [DATE]" at bounding box center [205, 88] width 173 height 35
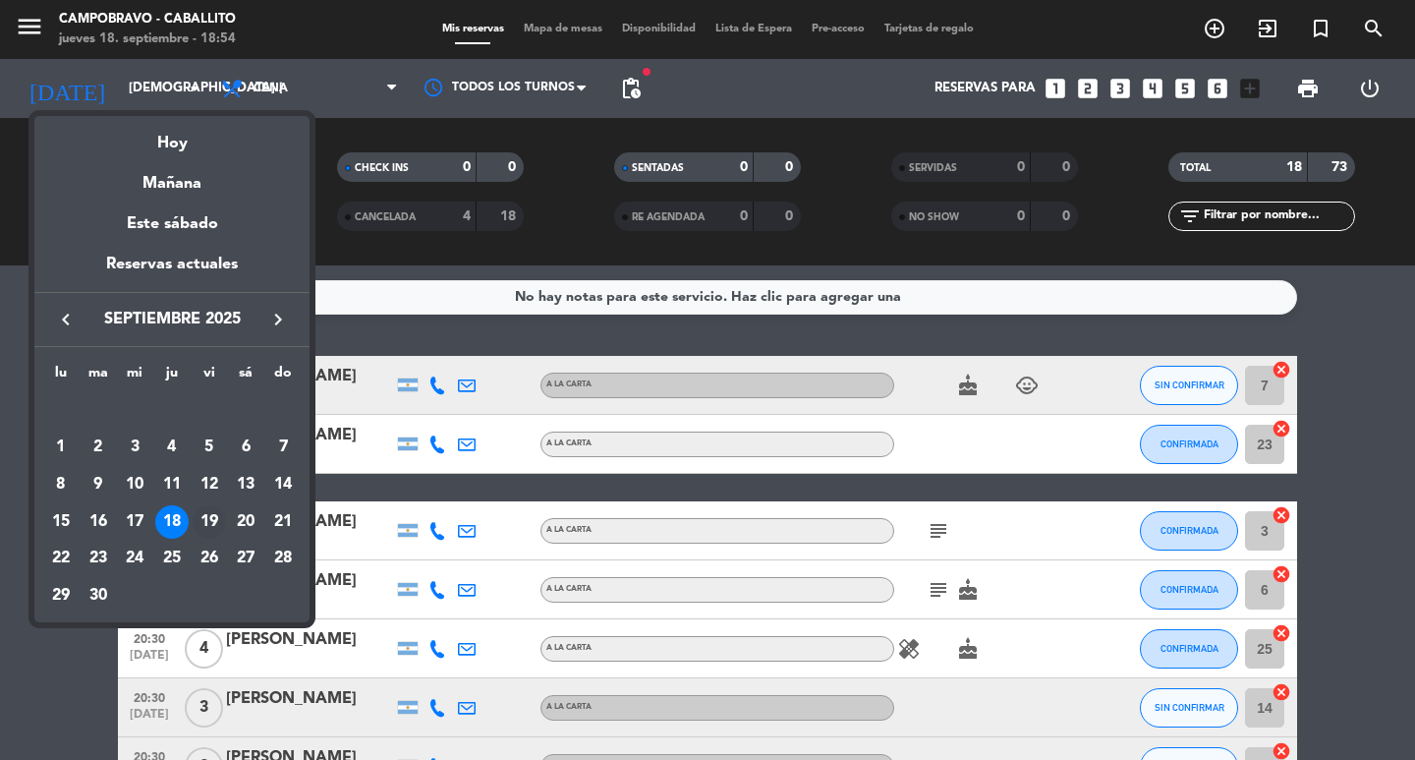
click at [210, 529] on div "19" at bounding box center [209, 521] width 33 height 33
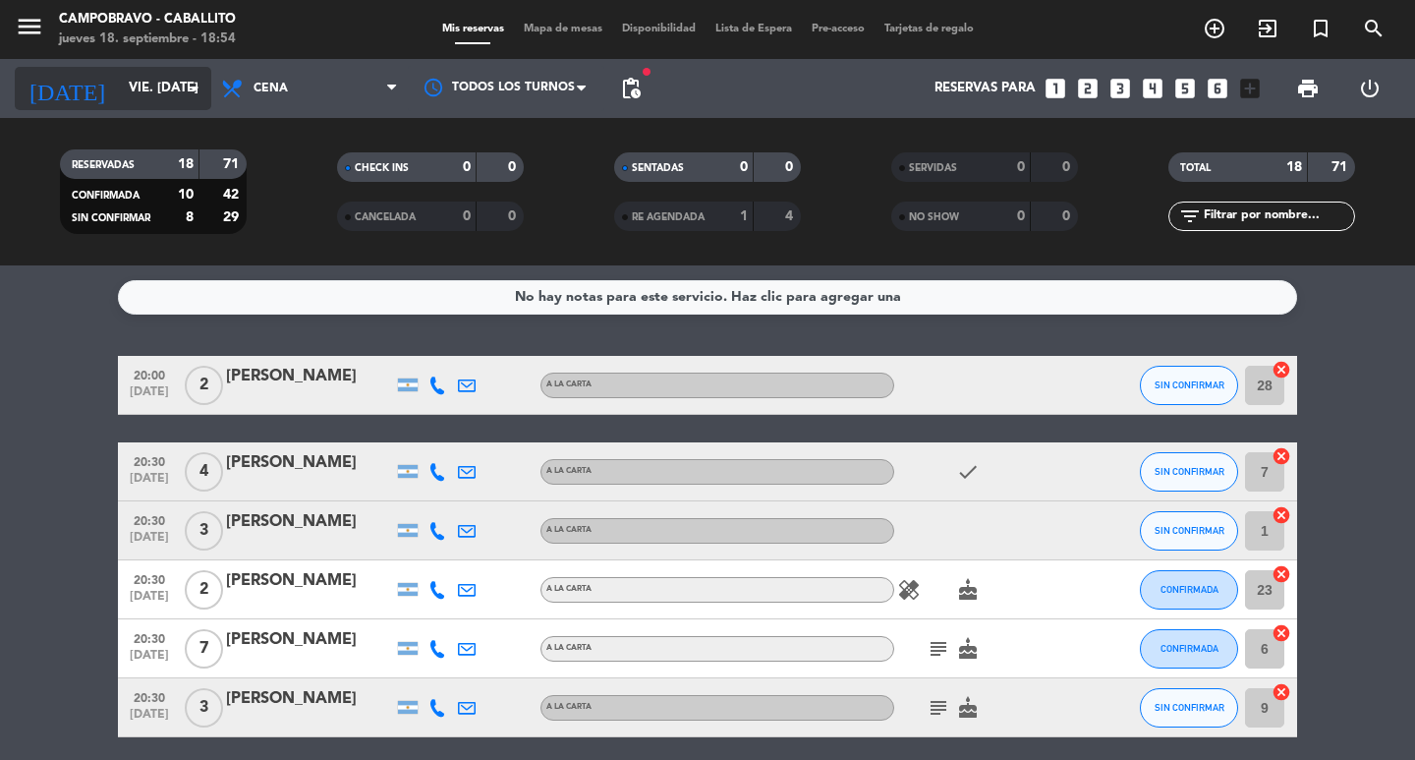
click at [135, 106] on div "[DATE] vie. [DATE] arrow_drop_down" at bounding box center [113, 88] width 197 height 43
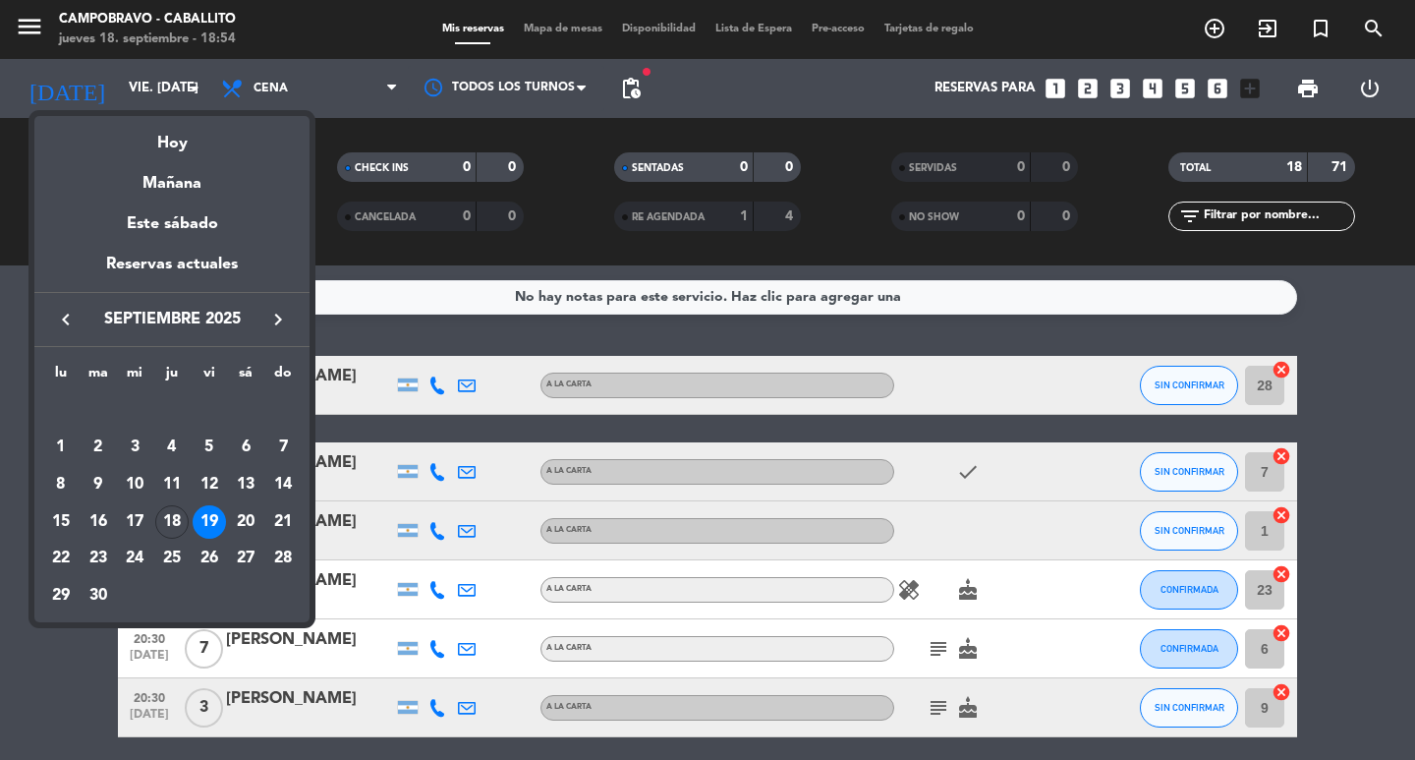
click at [250, 516] on div "20" at bounding box center [245, 521] width 33 height 33
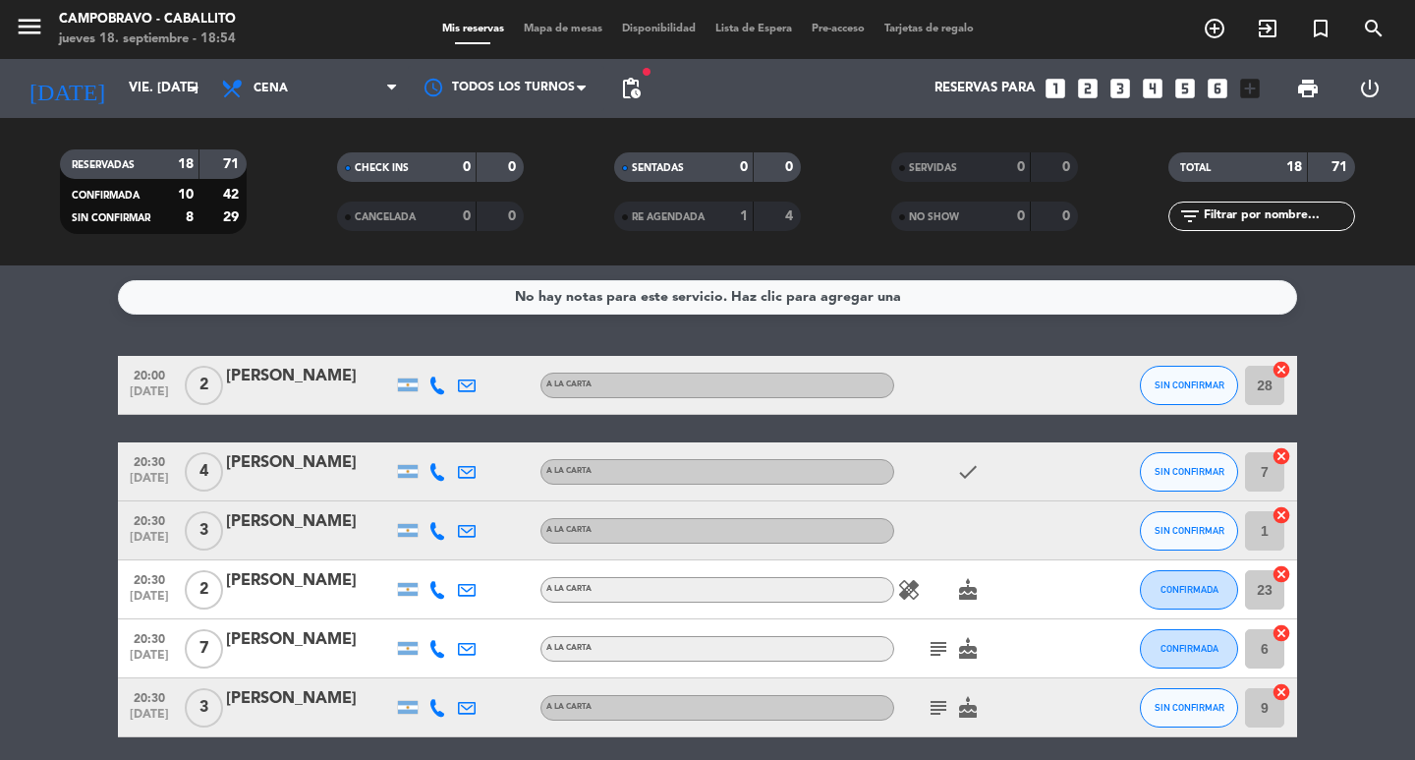
type input "sáb. [DATE]"
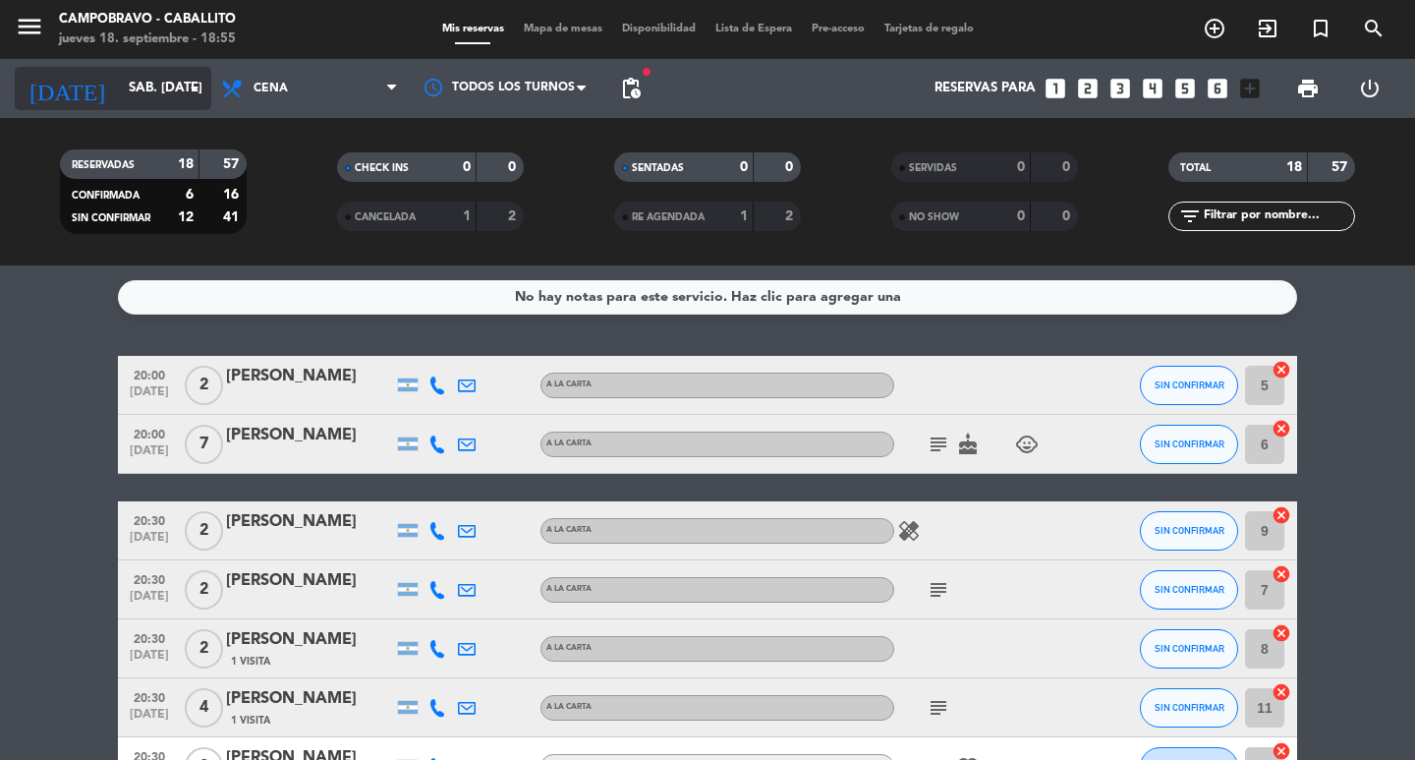
click at [165, 94] on input "sáb. [DATE]" at bounding box center [205, 88] width 173 height 35
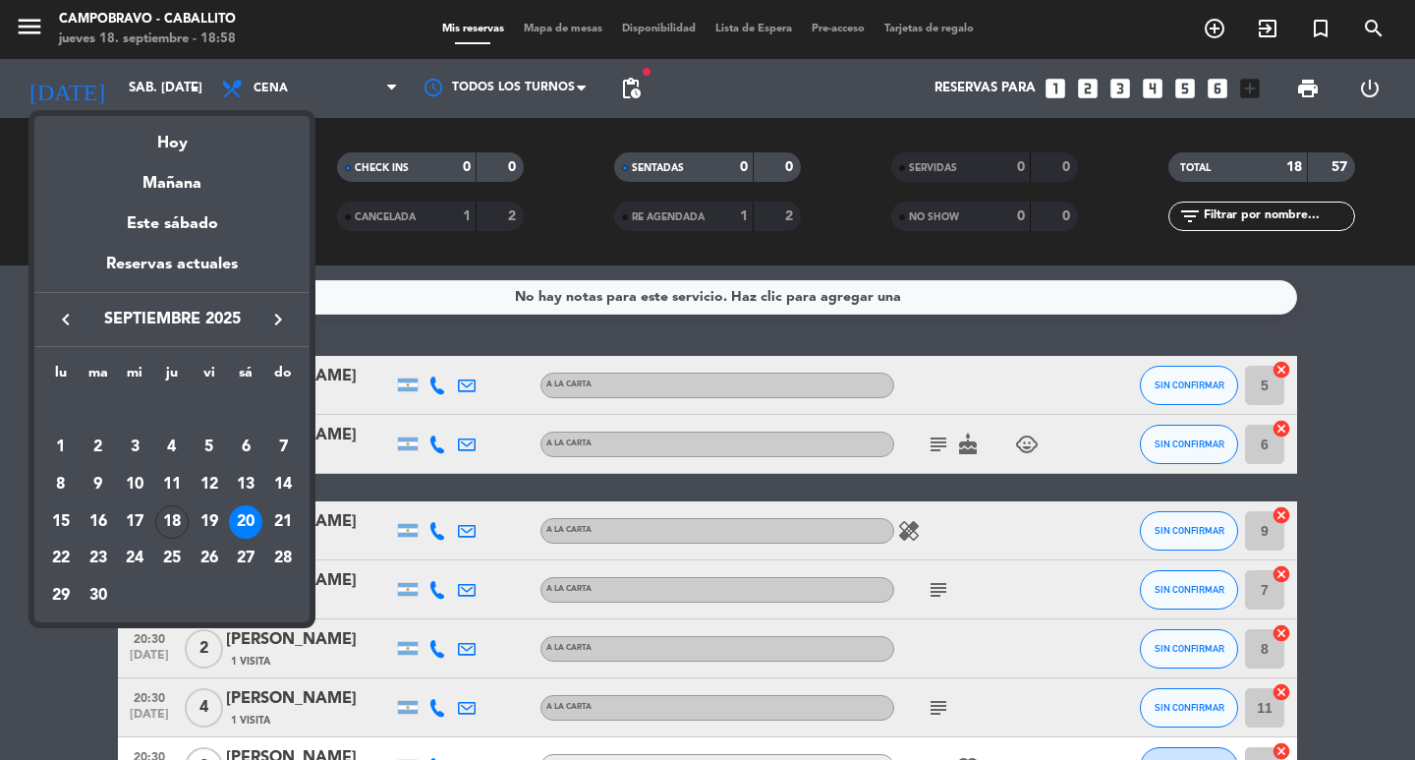
click at [771, 351] on div at bounding box center [707, 380] width 1415 height 760
